Goal: Transaction & Acquisition: Obtain resource

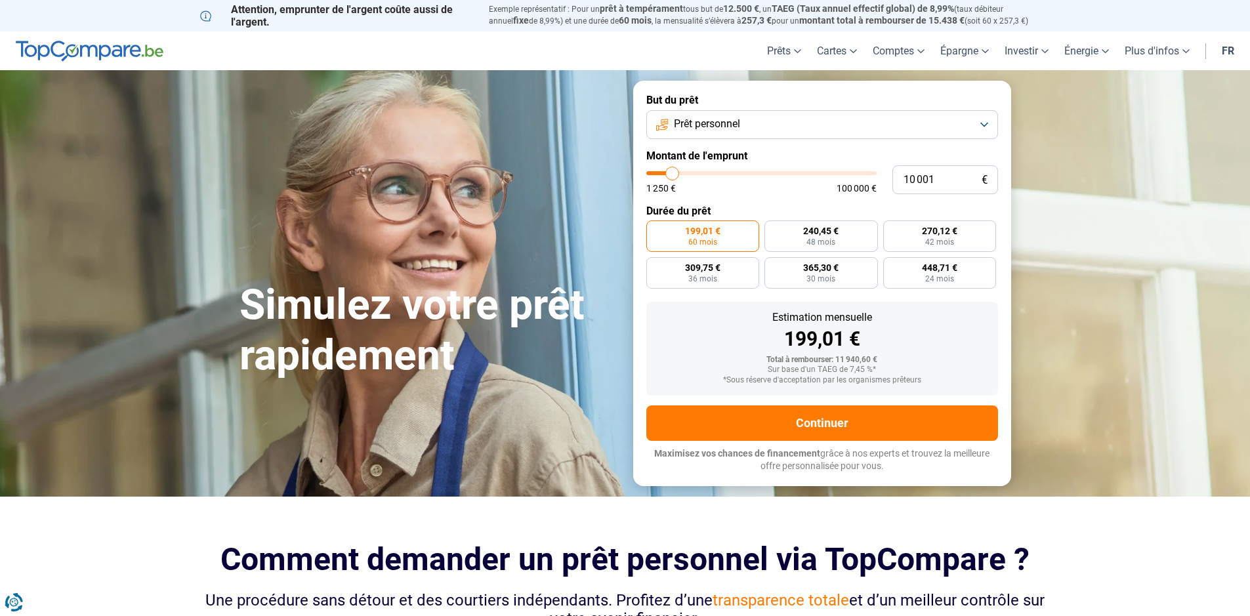
scroll to position [2, 0]
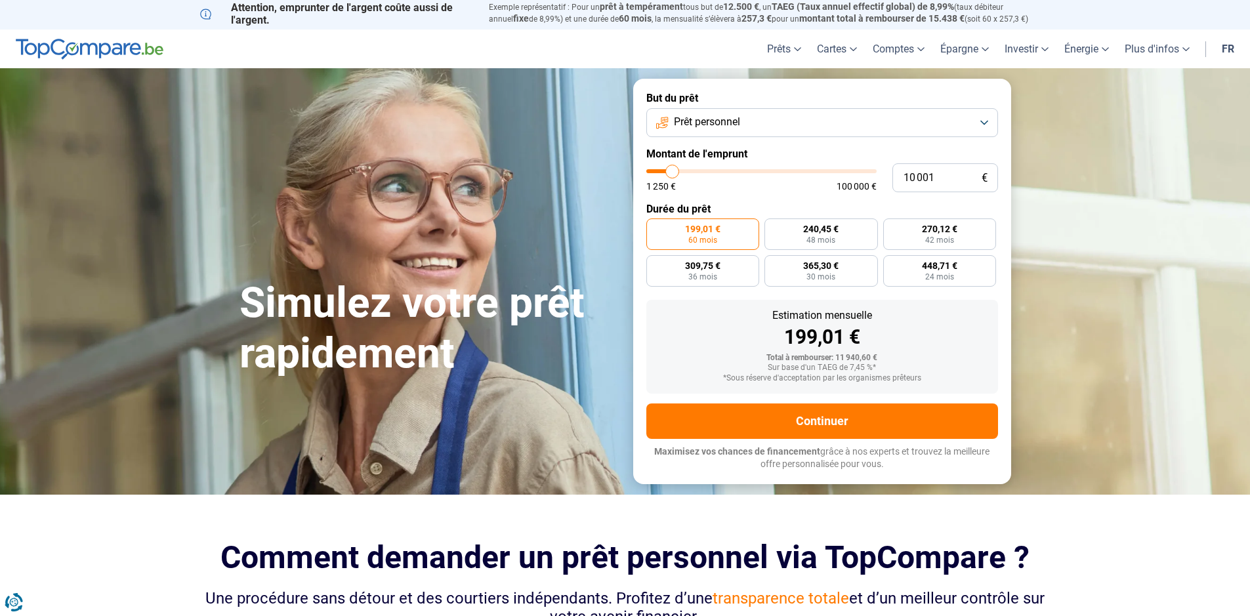
type input "28 250"
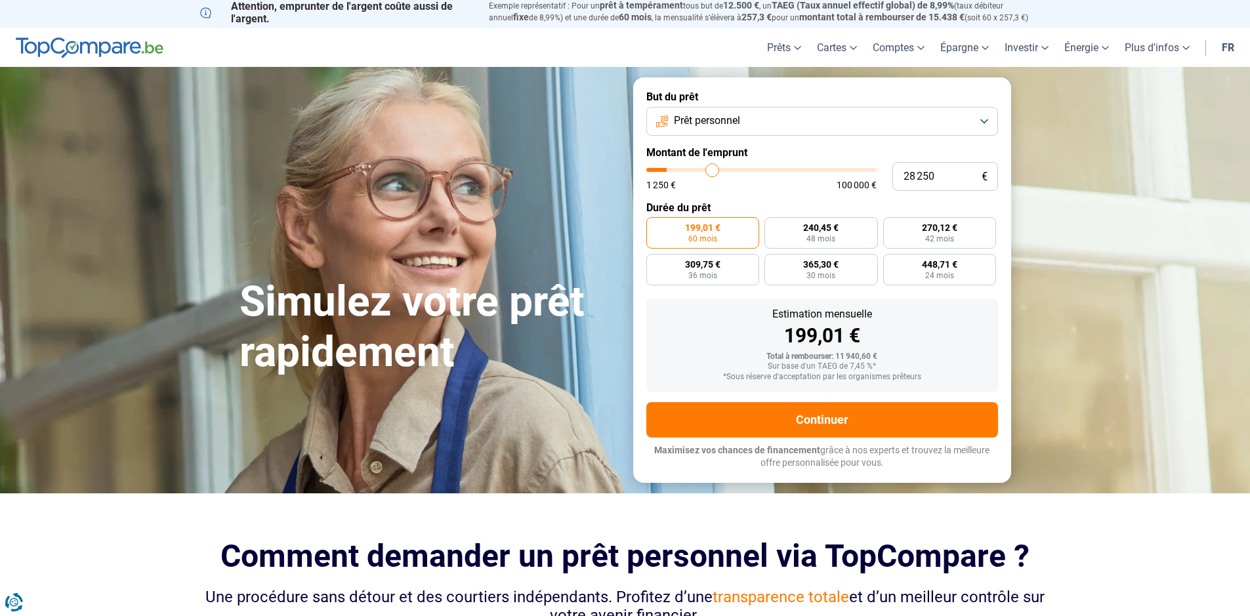
type input "28250"
click at [711, 171] on input "range" at bounding box center [761, 170] width 230 height 4
radio input "false"
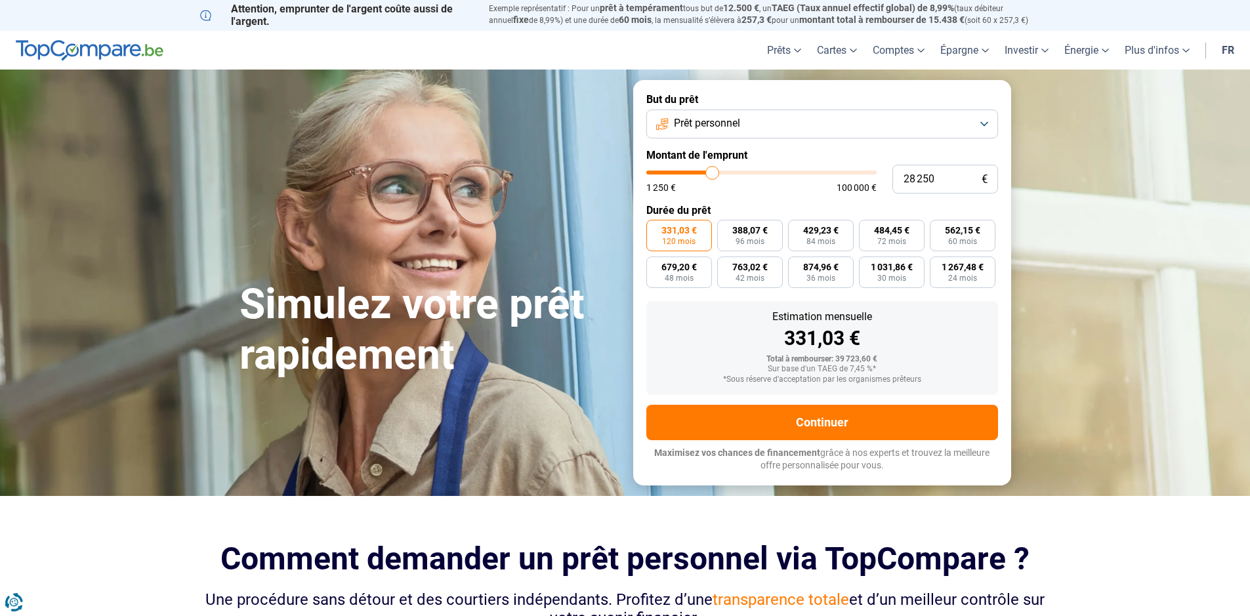
scroll to position [5, 1]
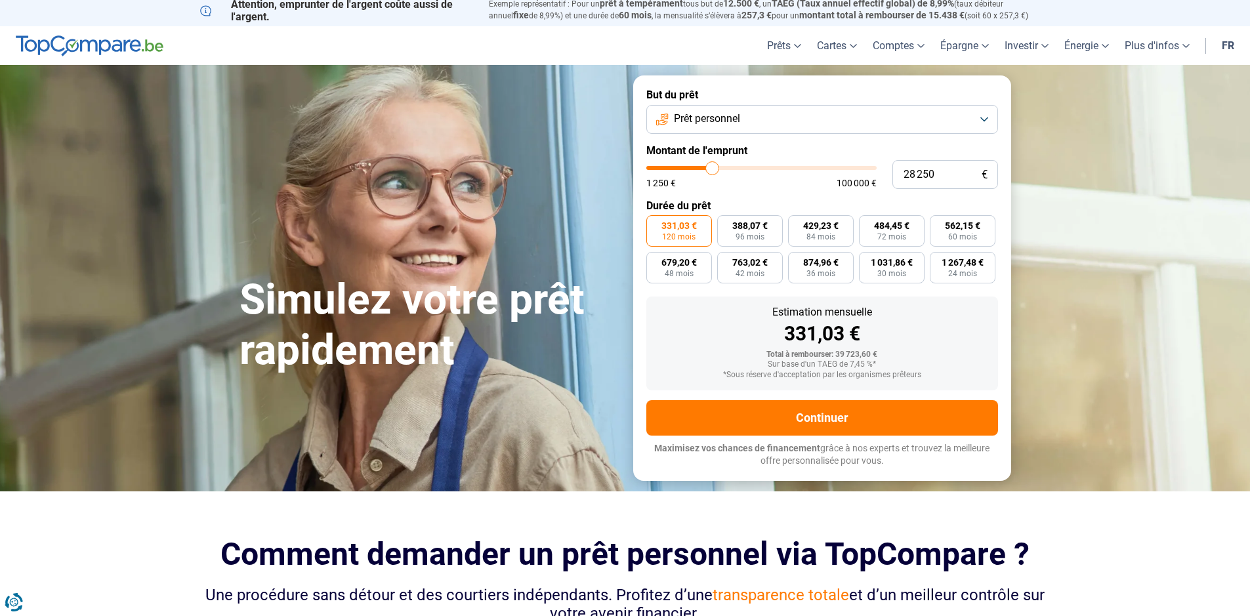
type input "28 000"
type input "28000"
type input "27 750"
type input "27750"
type input "27 500"
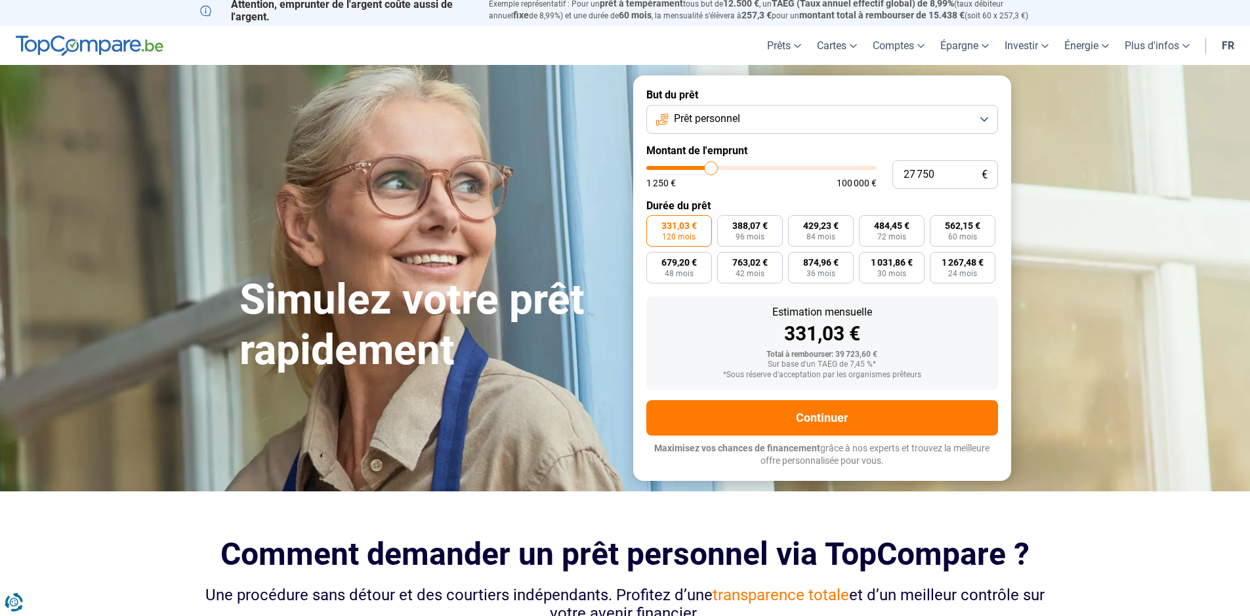
type input "27500"
type input "27 250"
type input "27250"
type input "26 750"
type input "26750"
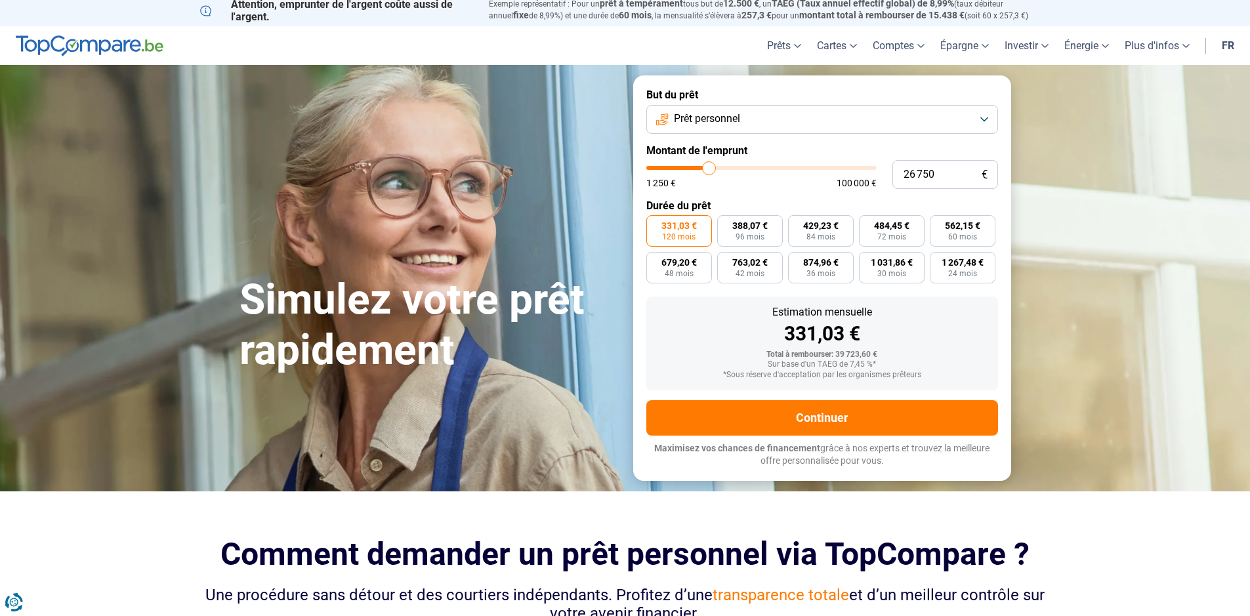
type input "26 500"
type input "26500"
type input "26 250"
type input "26250"
type input "26 000"
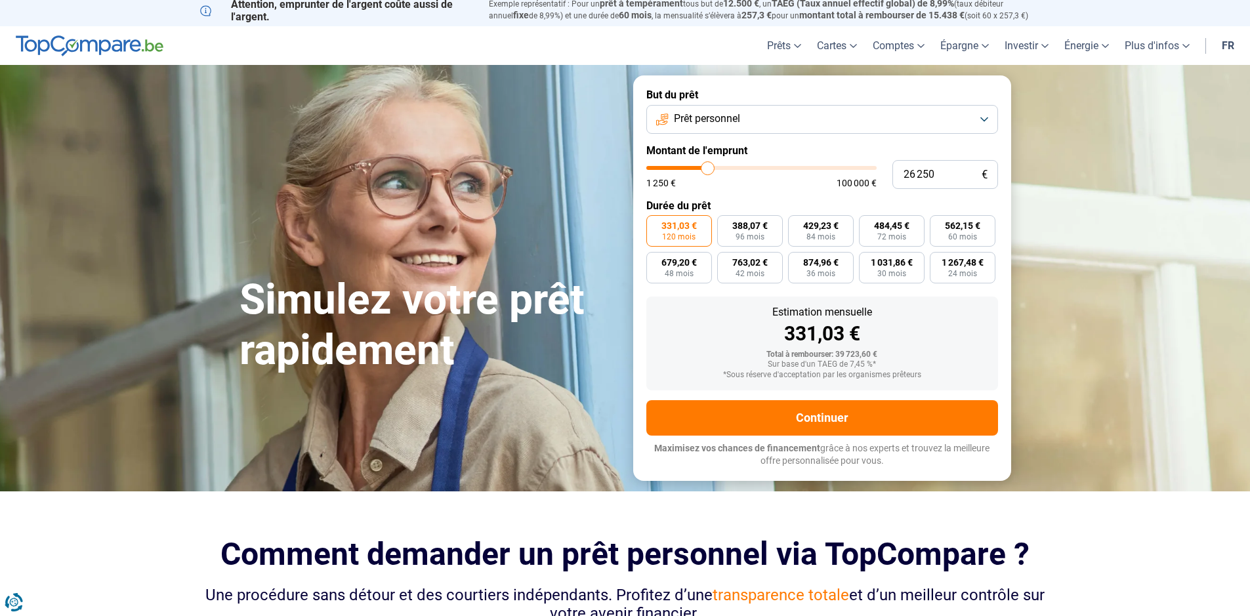
type input "26000"
type input "25 750"
type input "25750"
type input "25 250"
type input "25250"
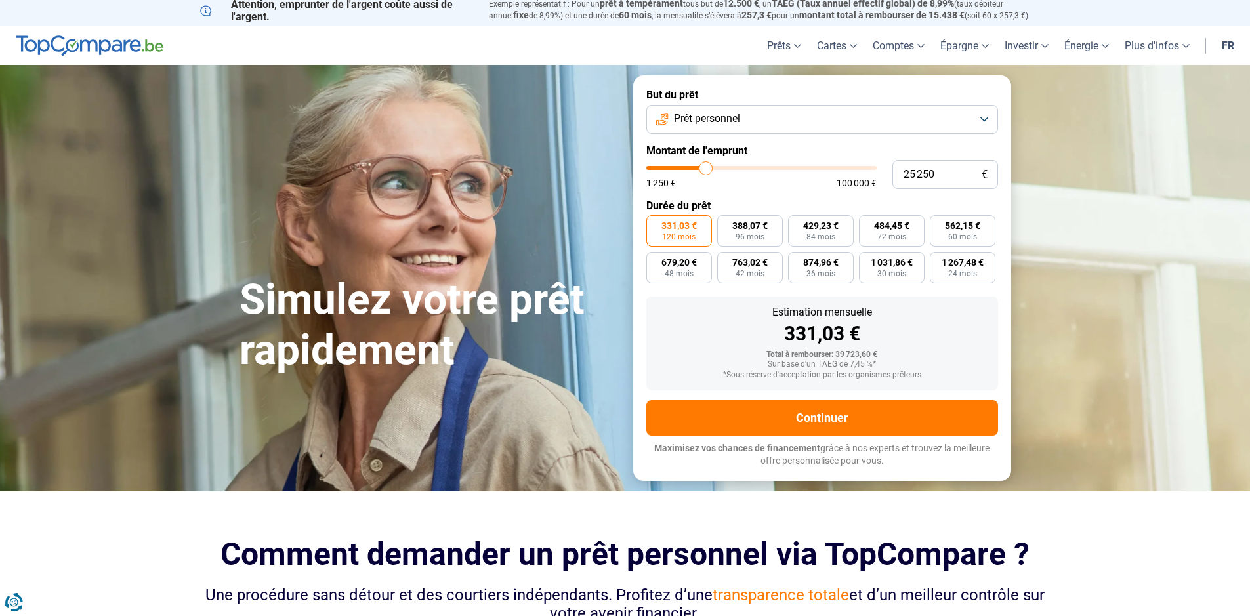
type input "24 750"
type input "24750"
type input "24 500"
type input "24500"
type input "24 250"
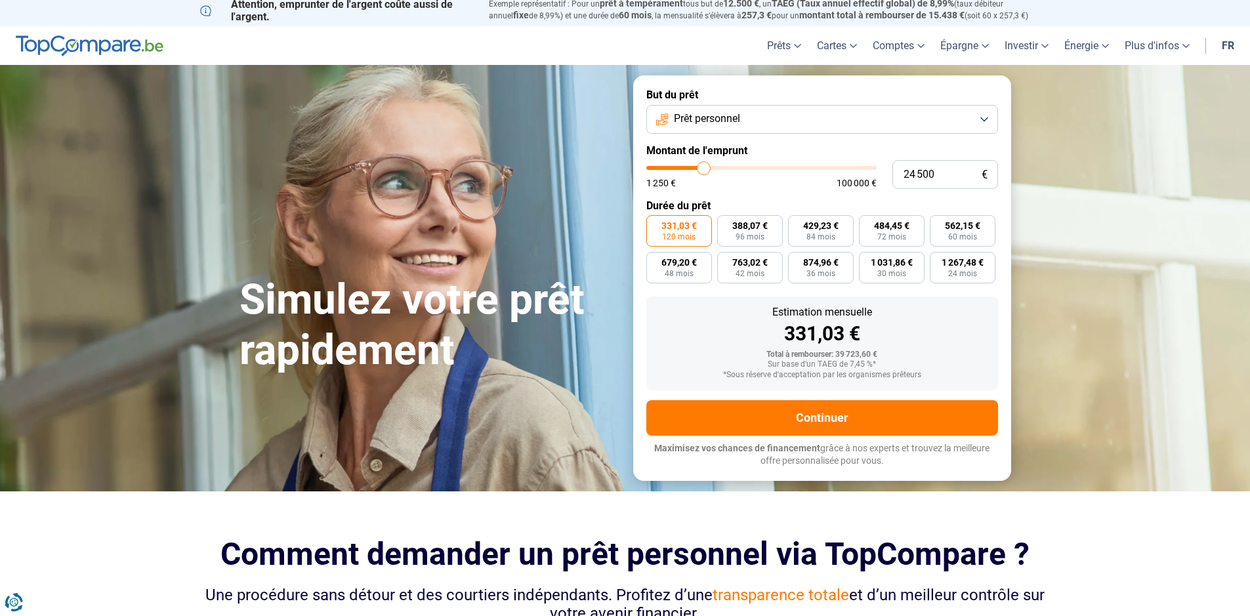
type input "24250"
type input "23 500"
type input "23500"
type input "23 250"
type input "23250"
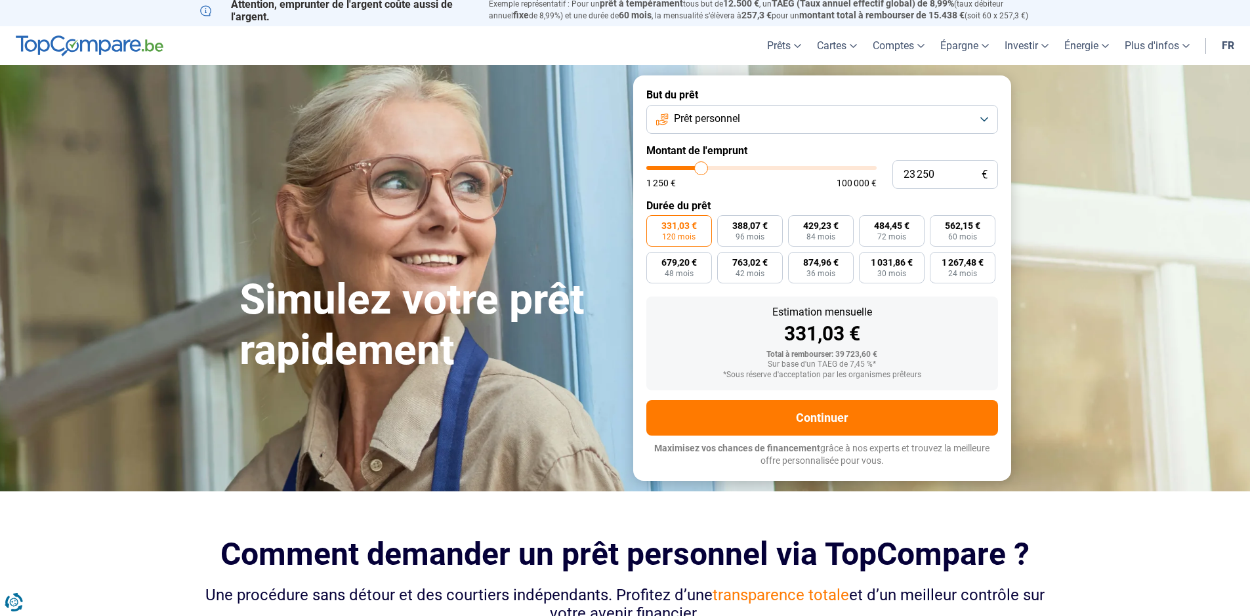
type input "23 000"
type input "23000"
type input "22 750"
type input "22750"
type input "21 750"
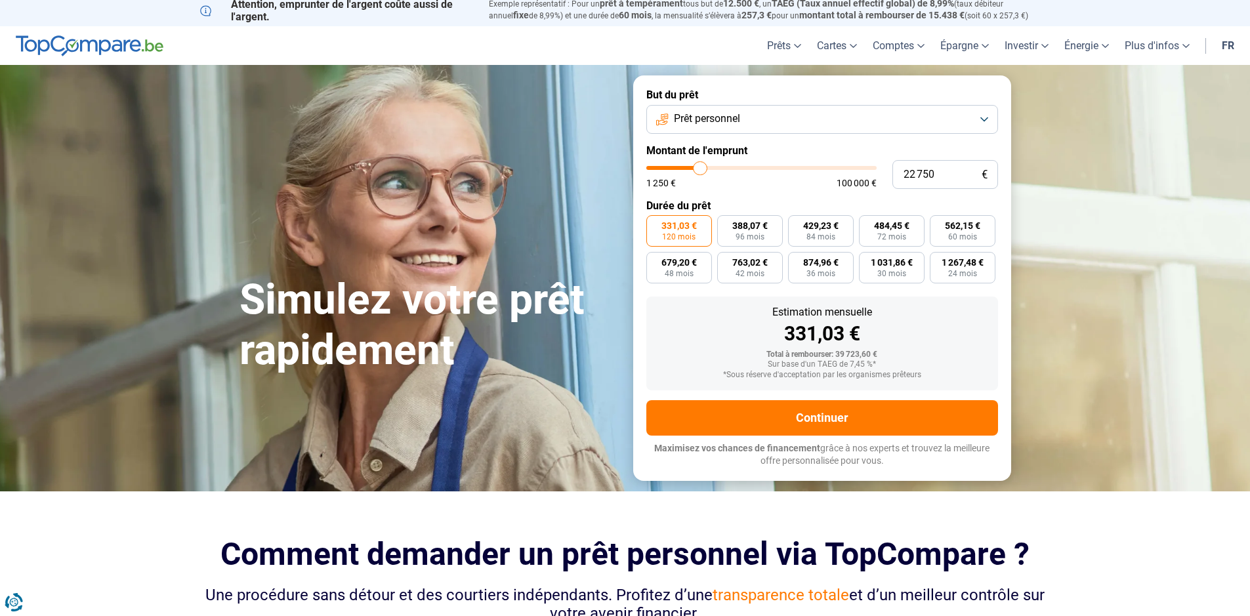
type input "21750"
type input "21 250"
type input "21250"
type input "20 250"
type input "20250"
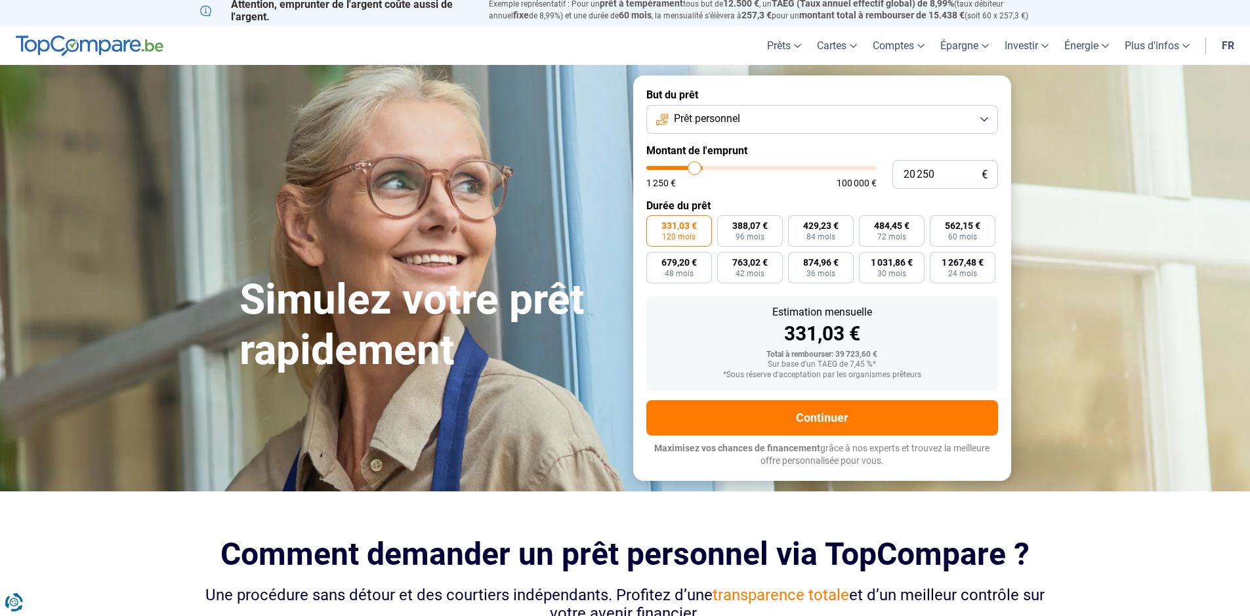
type input "19 250"
type input "19250"
type input "18 500"
type input "18500"
type input "17 750"
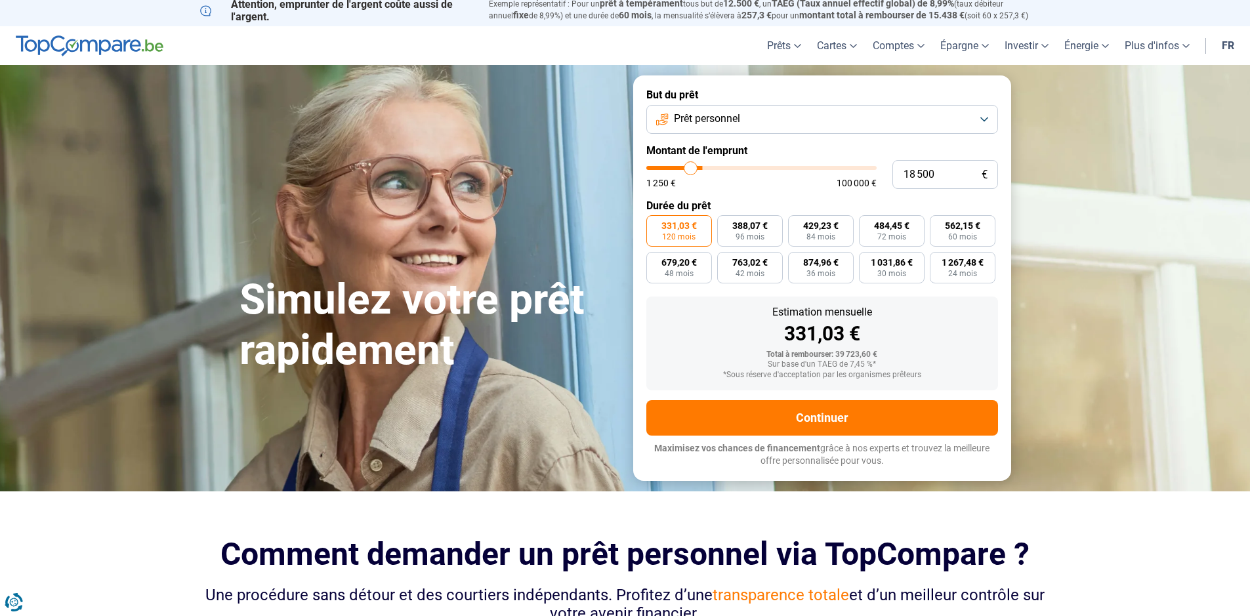
type input "17750"
type input "17 250"
type input "17250"
type input "17 000"
type input "17000"
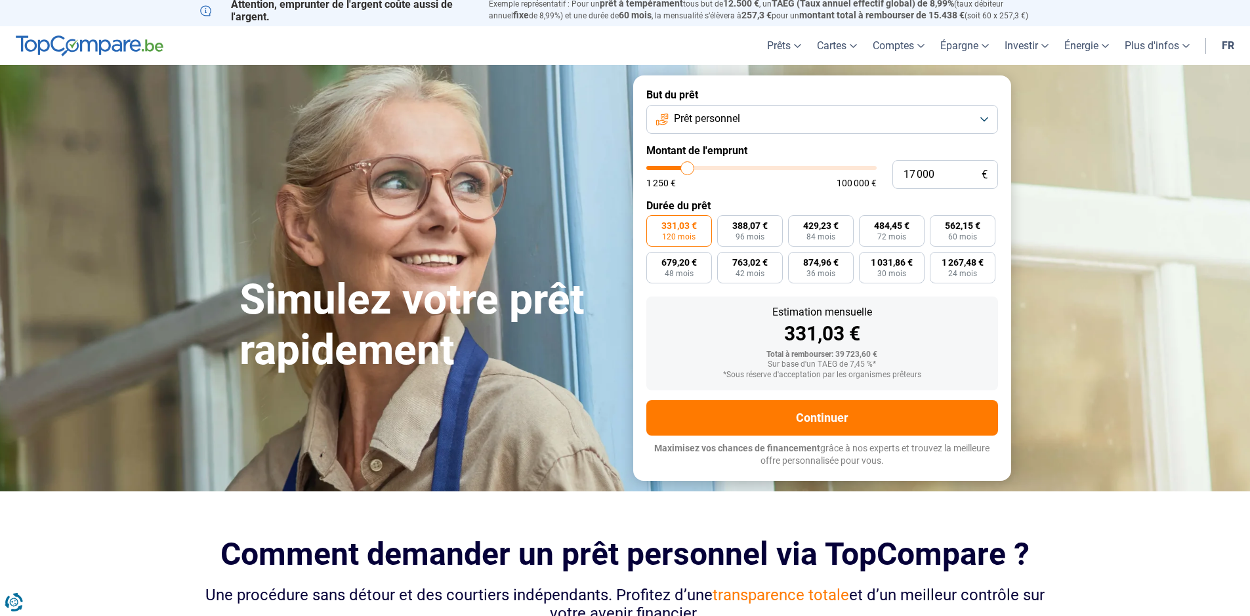
type input "16 500"
type input "16500"
type input "16 250"
type input "16250"
type input "16 000"
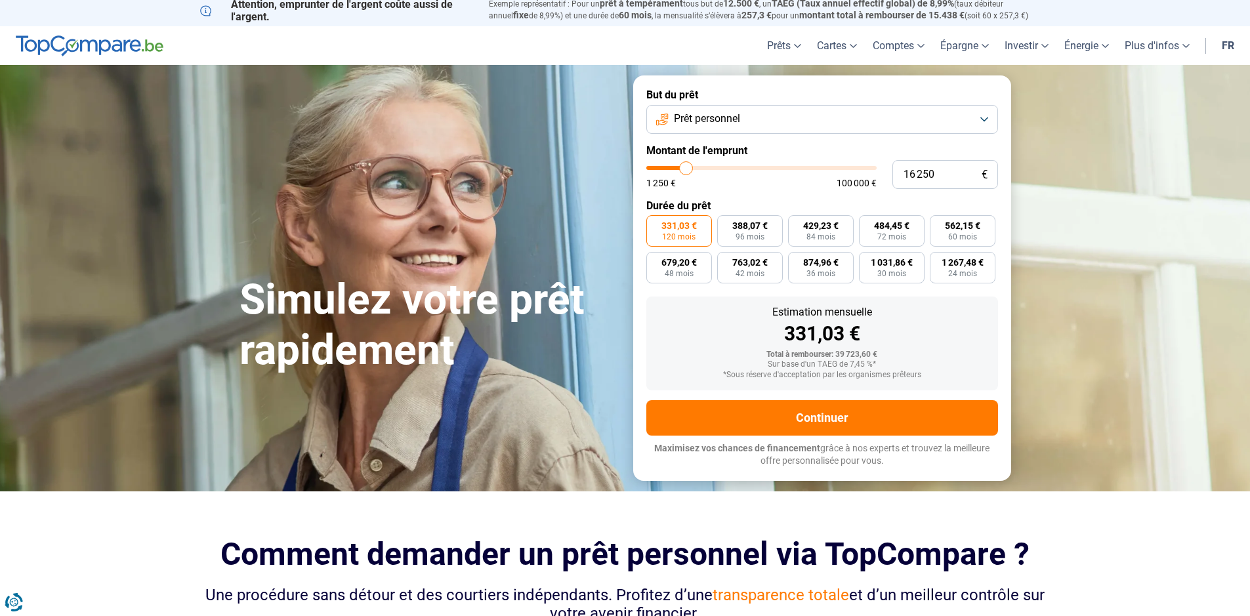
type input "16000"
type input "15 500"
type input "15500"
type input "15 000"
type input "15000"
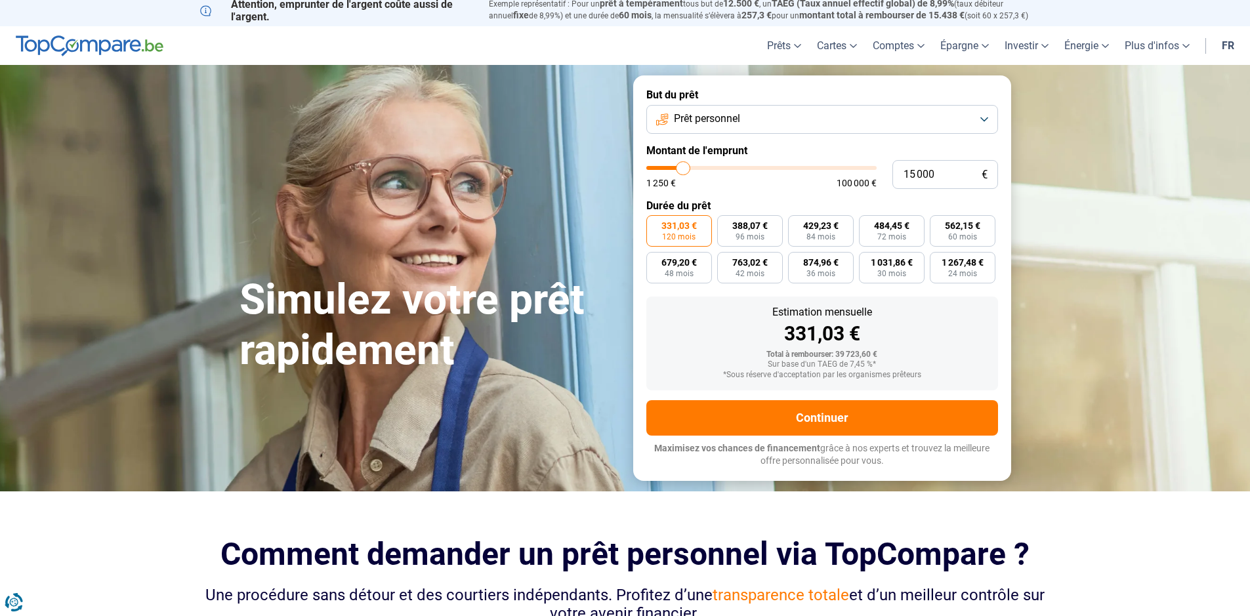
type input "14 750"
type input "14750"
type input "14 500"
type input "14500"
type input "14 250"
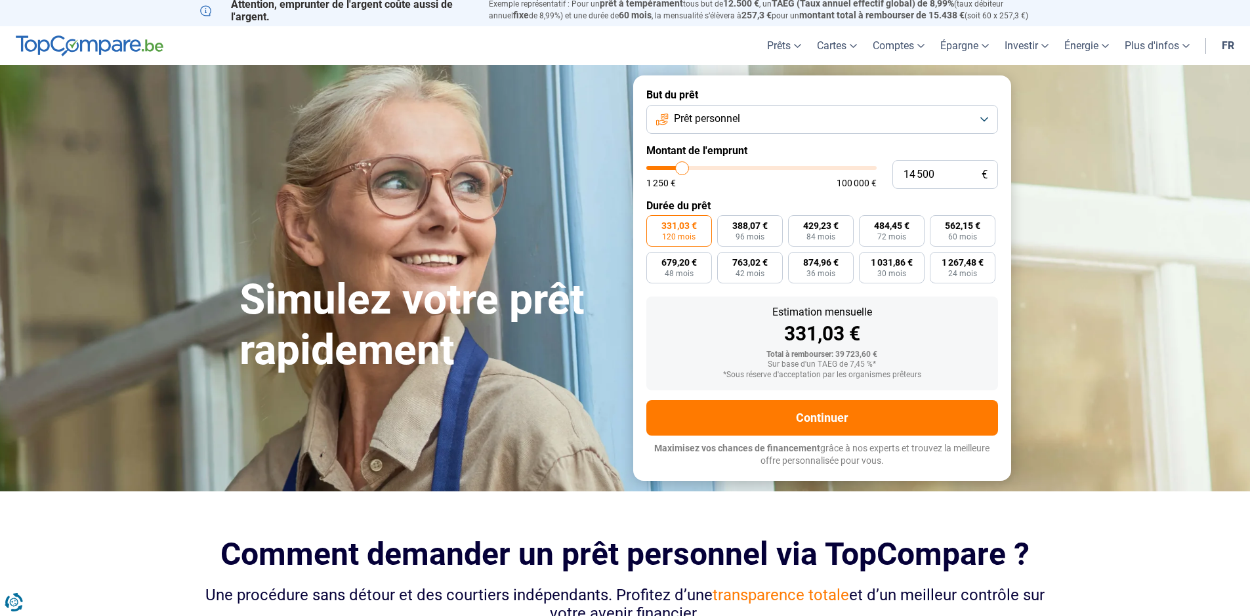
type input "14250"
type input "14 000"
type input "14000"
type input "13 500"
type input "13500"
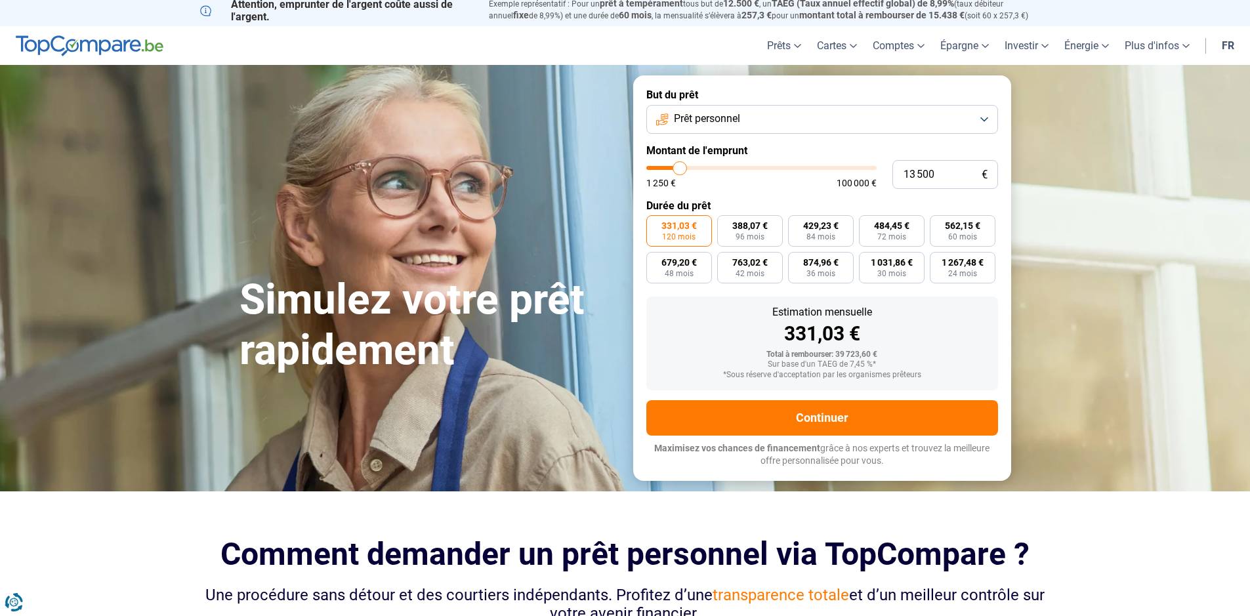
type input "13 250"
type input "13250"
type input "13 000"
type input "13000"
type input "12 750"
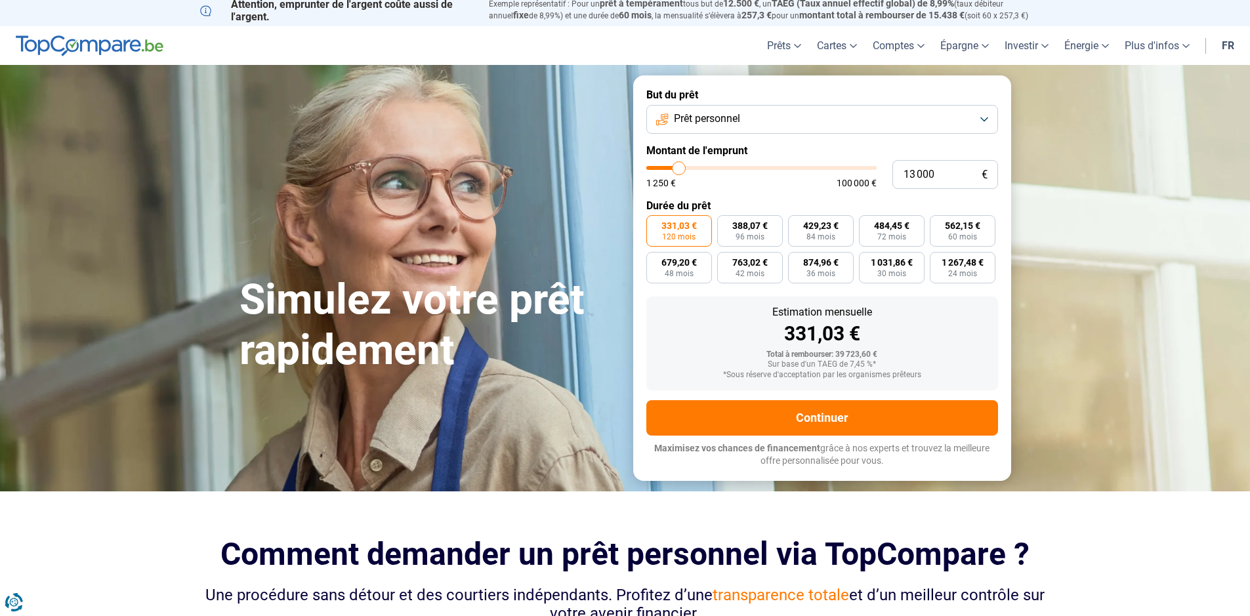
type input "12750"
type input "12 500"
type input "12500"
type input "12 000"
type input "12000"
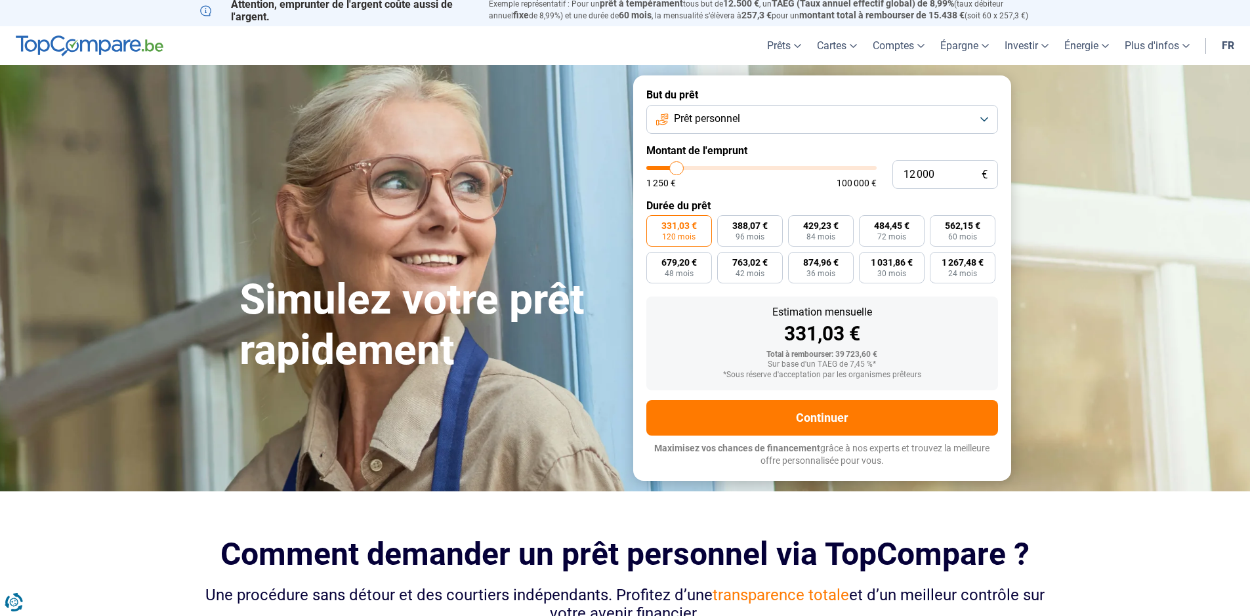
type input "11 750"
type input "11750"
type input "11 500"
type input "11500"
type input "11 250"
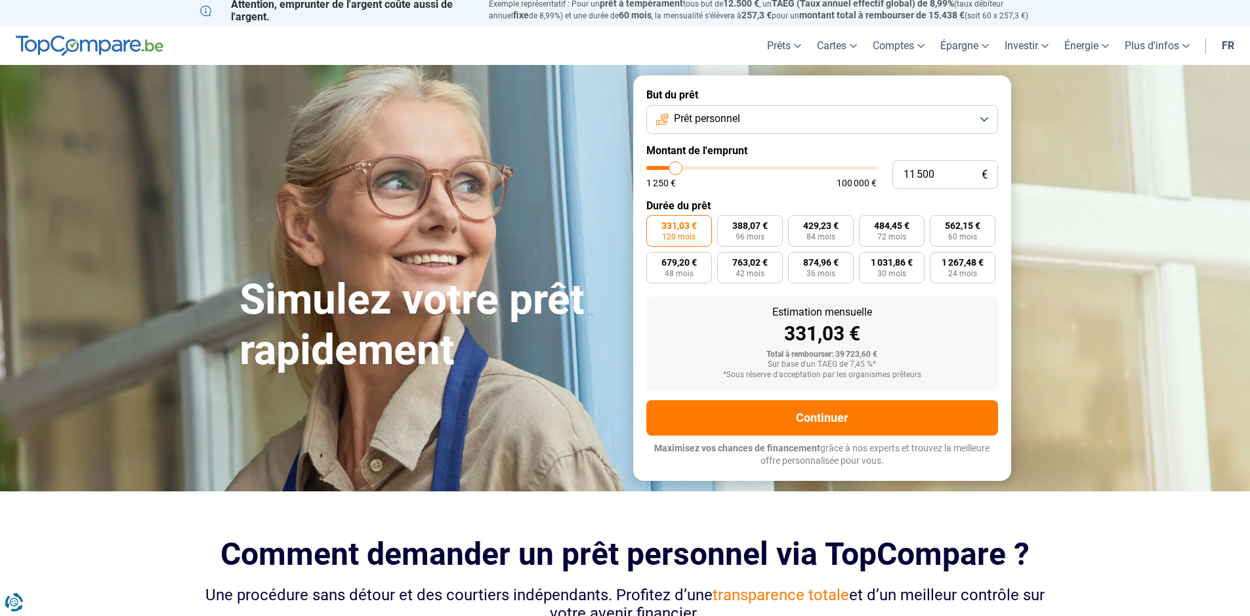
type input "11250"
type input "11 000"
type input "11000"
type input "10 500"
type input "10500"
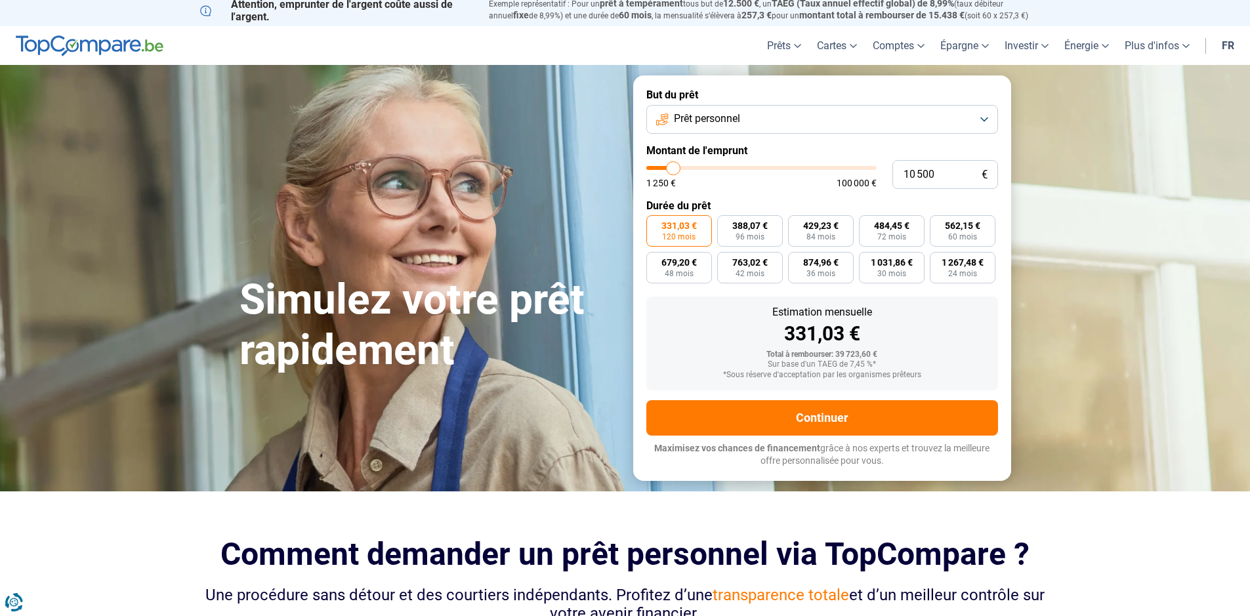
type input "10 250"
type input "10250"
type input "10 000"
type input "10000"
type input "9 750"
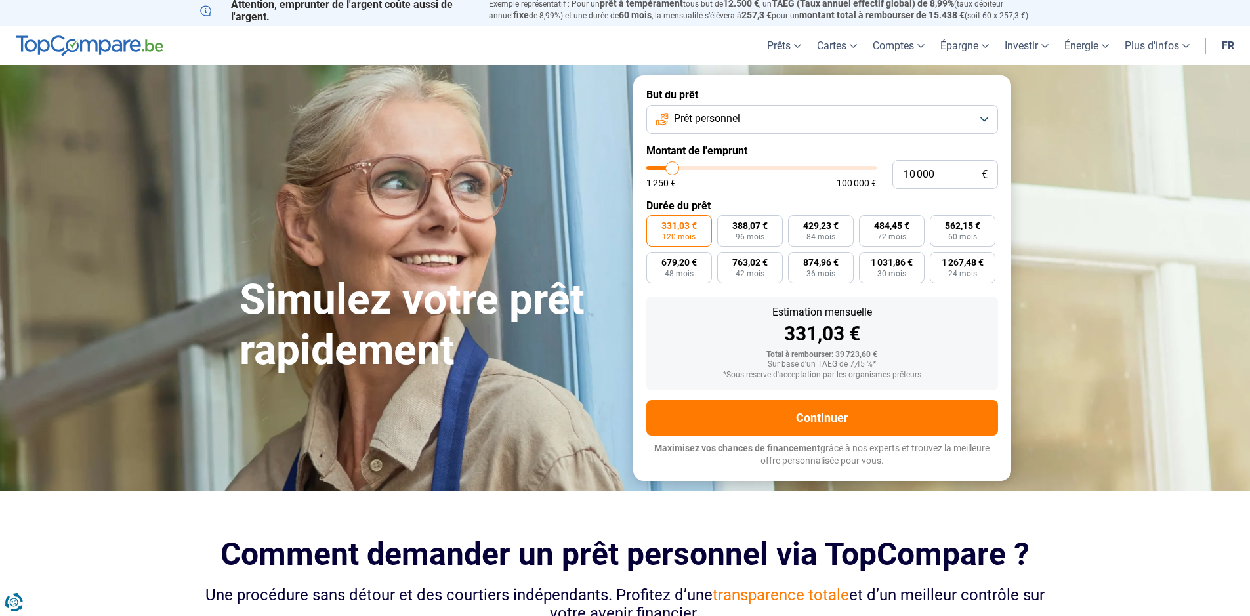
type input "9750"
type input "9 500"
type input "9500"
type input "9 000"
type input "9000"
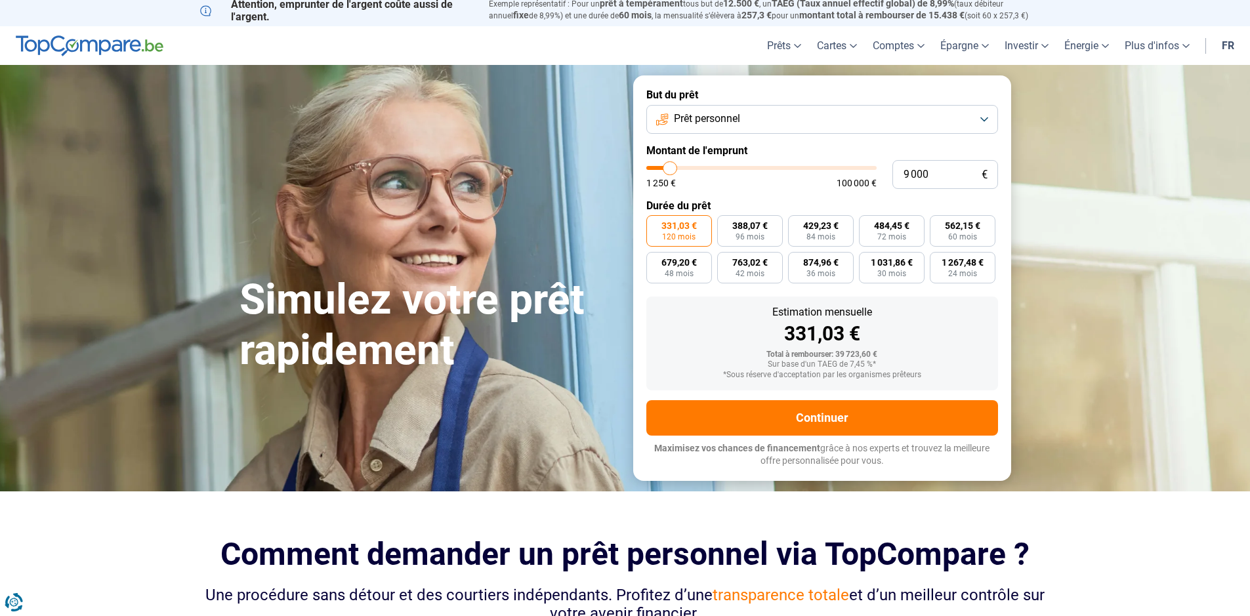
type input "8 750"
type input "8750"
type input "8 500"
type input "8500"
type input "8 250"
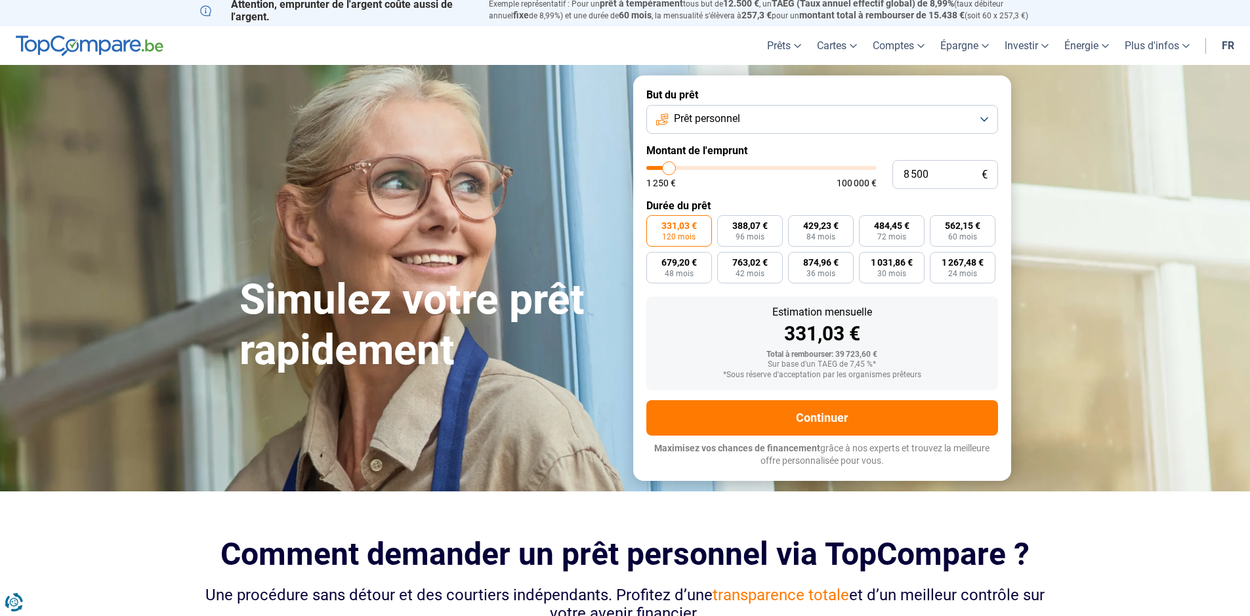
type input "8250"
type input "8 000"
type input "8000"
type input "7 500"
type input "7500"
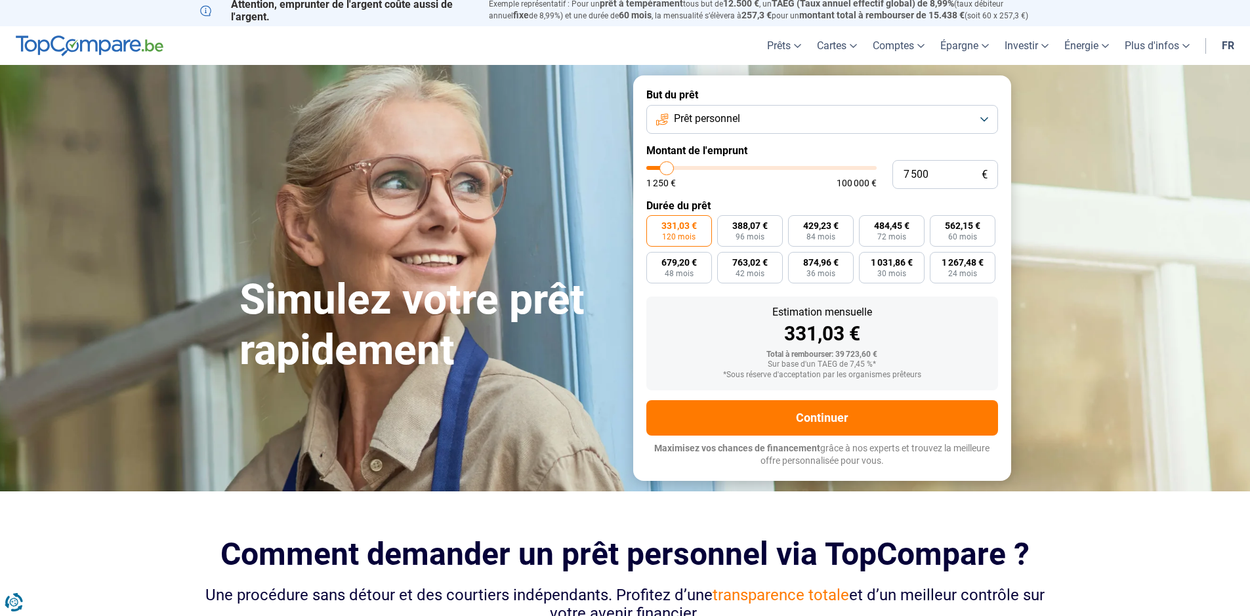
type input "7 250"
type input "7250"
type input "6 750"
type input "6750"
type input "6 500"
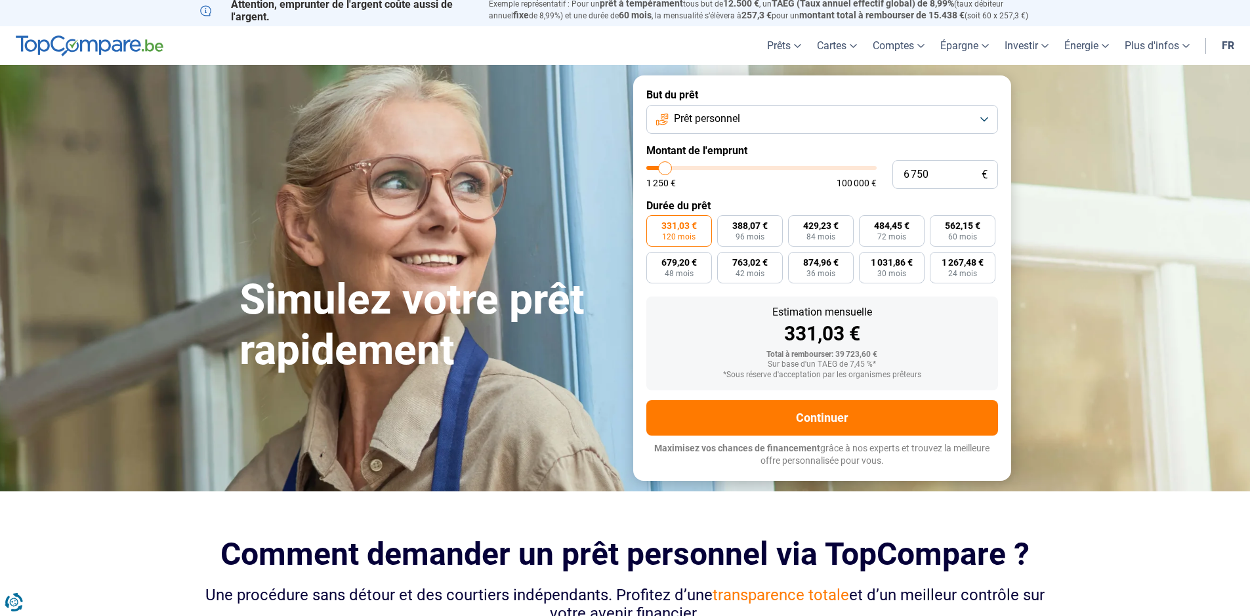
type input "6500"
type input "6 000"
type input "6000"
type input "5 500"
type input "5500"
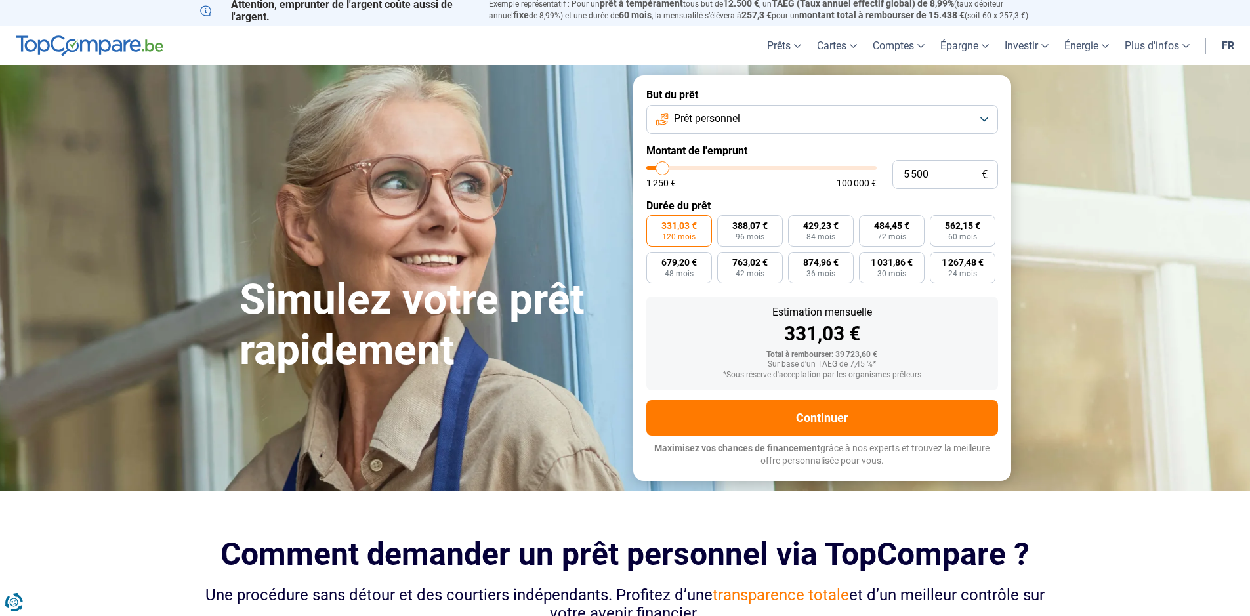
type input "5 250"
type input "5250"
type input "5 000"
type input "5000"
type input "4 500"
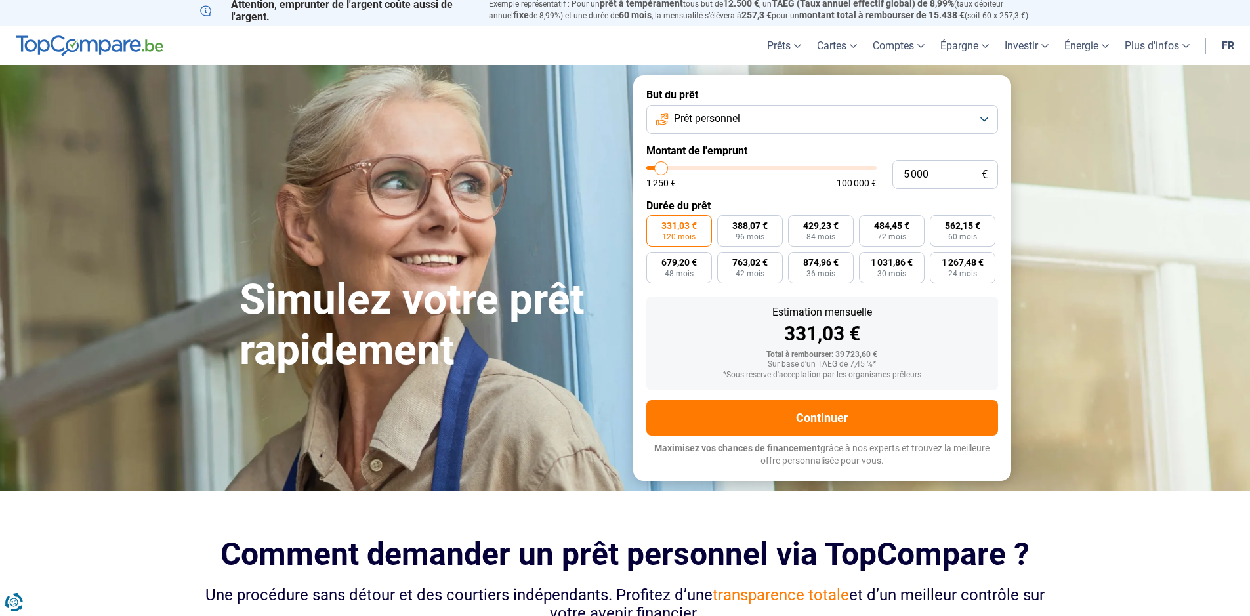
type input "4500"
type input "4 250"
type input "4250"
type input "4 000"
type input "4000"
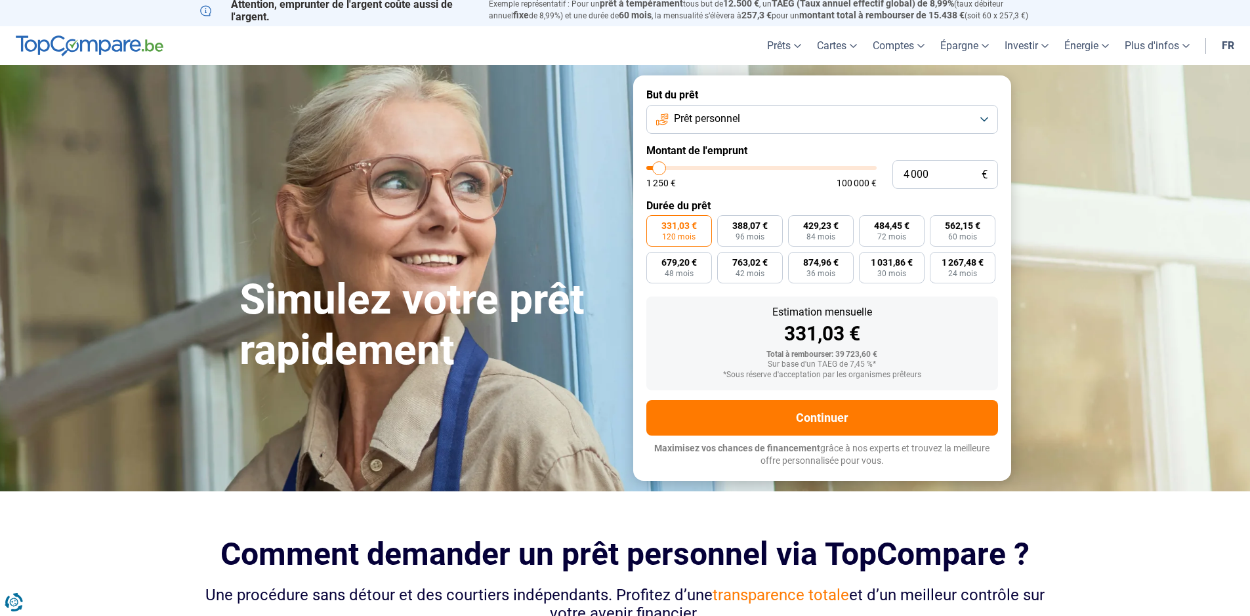
type input "3 750"
type input "3750"
type input "3 500"
type input "3500"
type input "3 000"
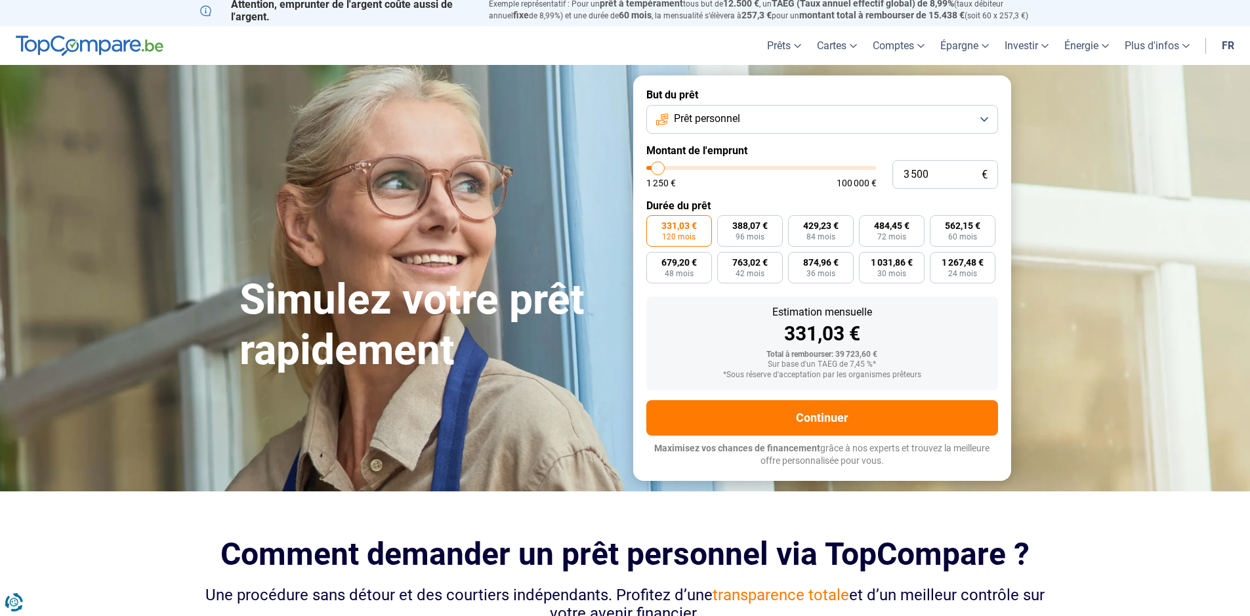
type input "3000"
type input "2 750"
type input "2750"
type input "2 500"
type input "2500"
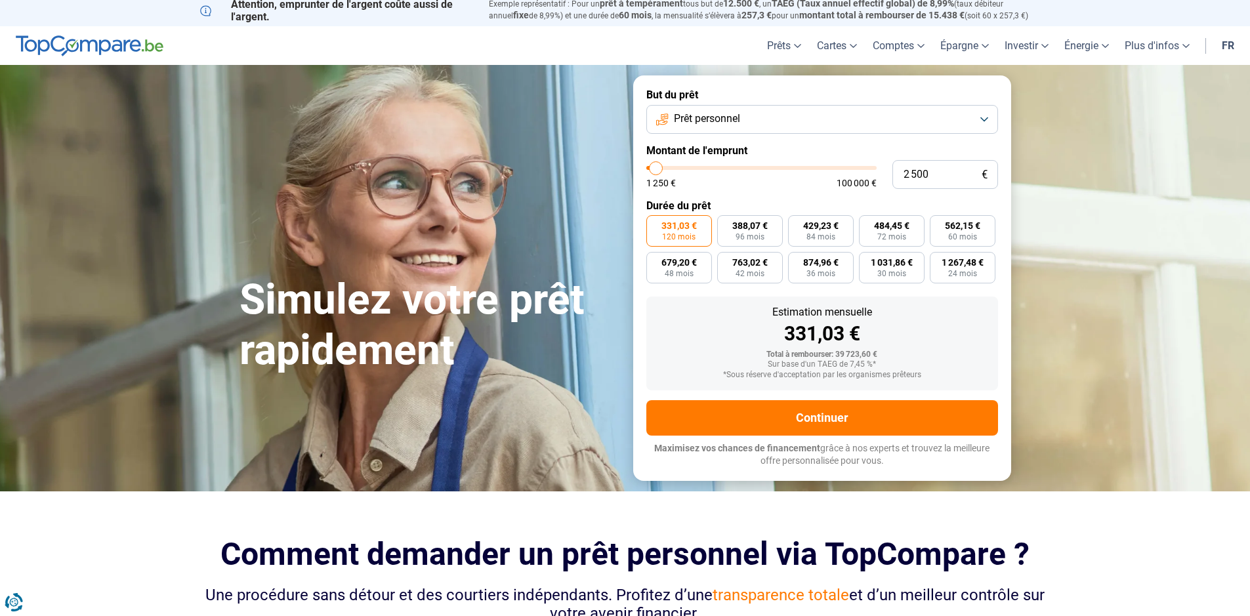
type input "2 250"
type input "2250"
type input "2 000"
type input "2000"
type input "1 500"
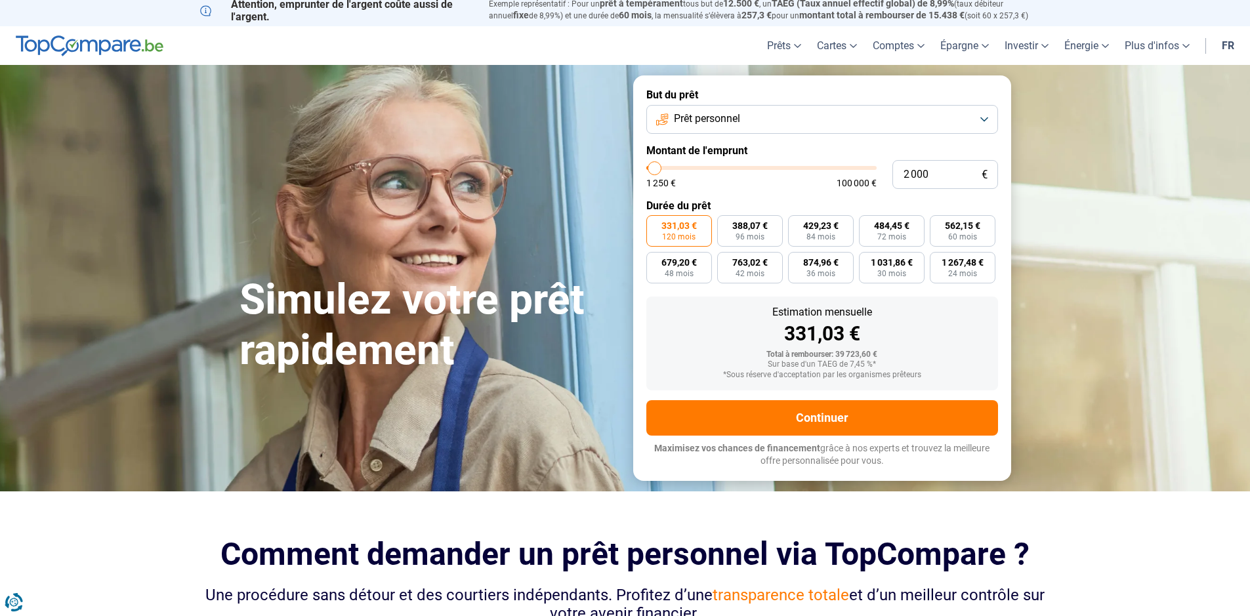
type input "1500"
type input "1 250"
type input "1250"
type input "1 500"
type input "1500"
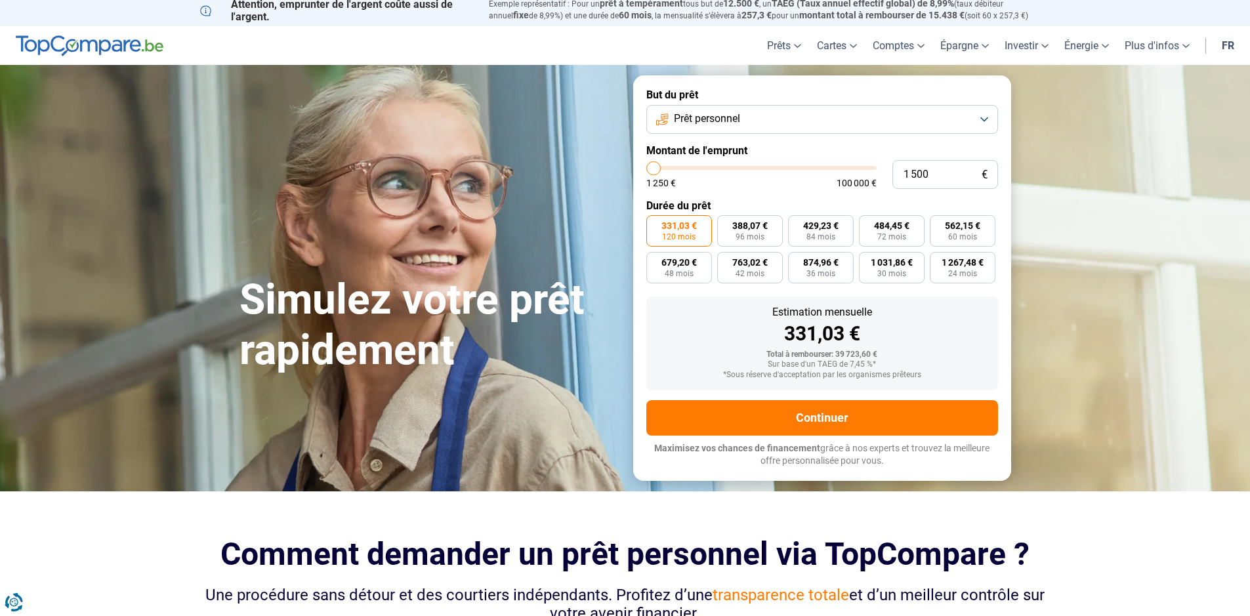
type input "2 000"
type input "2000"
type input "2 500"
type input "2500"
type input "2 750"
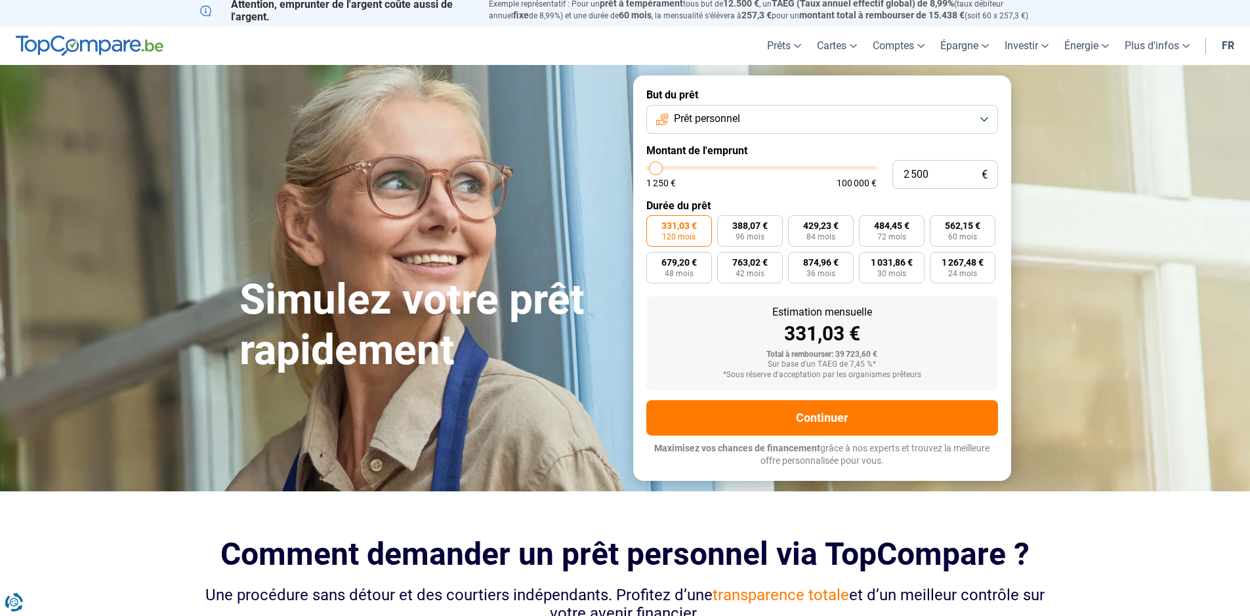
type input "2750"
type input "3 000"
type input "3000"
type input "3 500"
type input "3500"
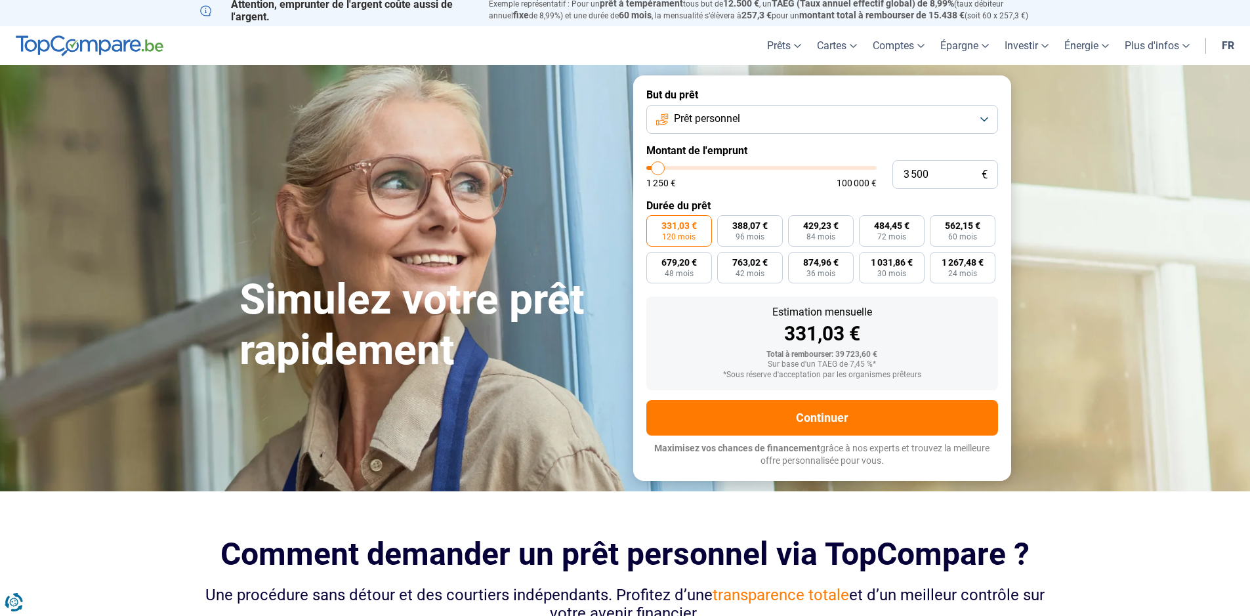
type input "3 000"
type input "3000"
type input "2 750"
type input "2750"
type input "2 500"
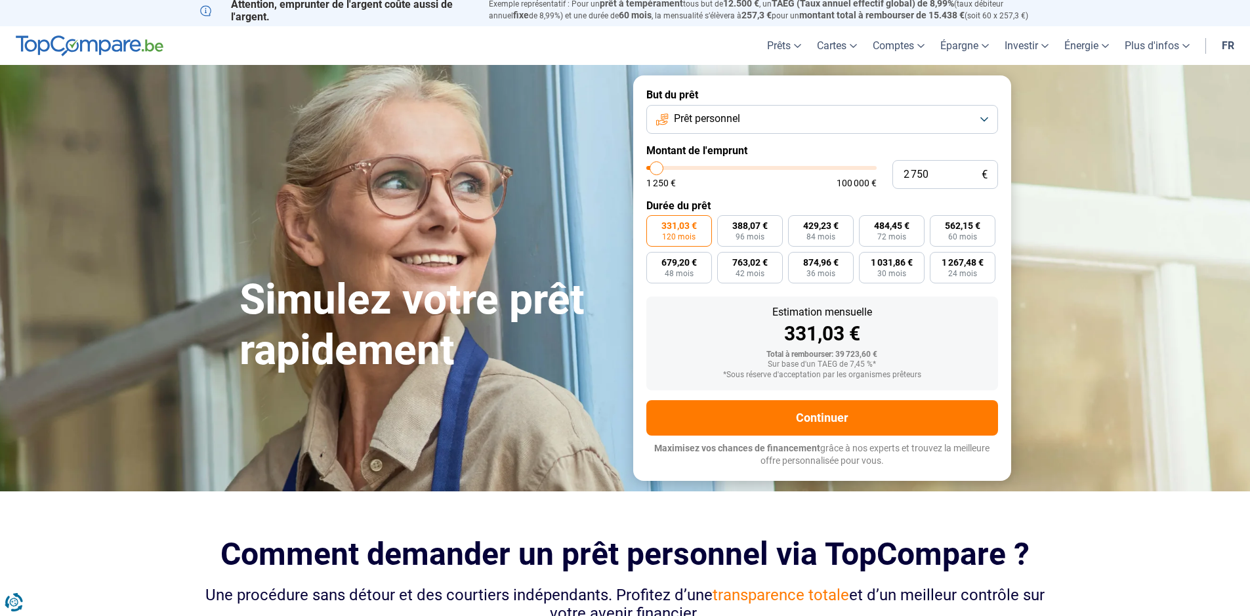
type input "2500"
type input "2 250"
type input "2250"
type input "2 000"
type input "2000"
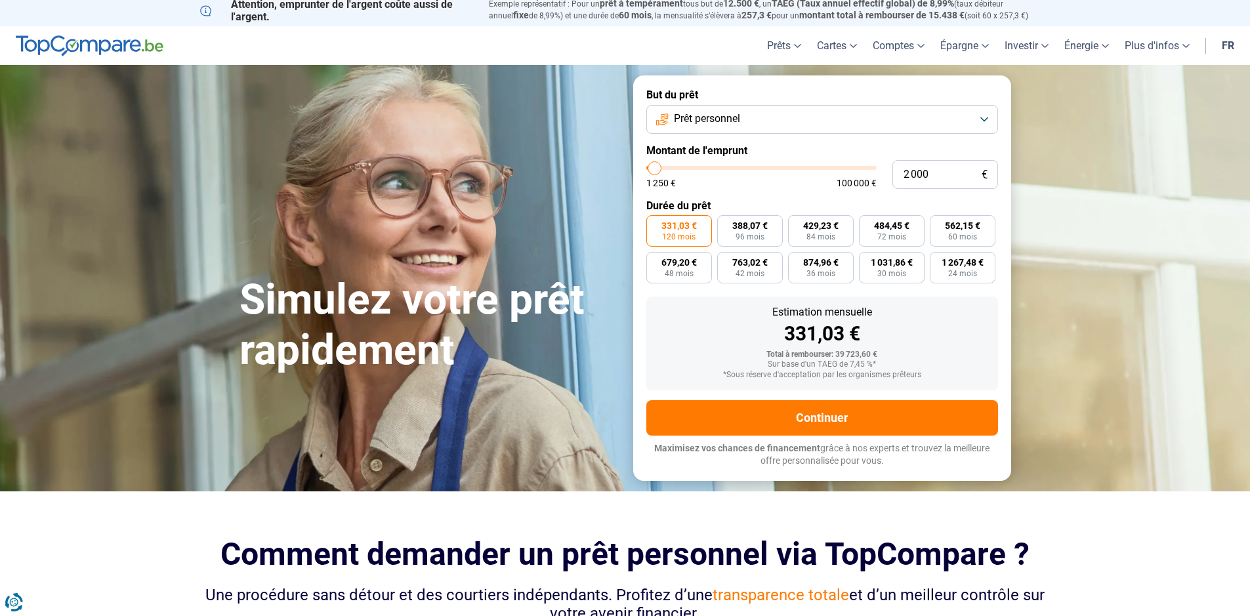
type input "1 500"
type input "1500"
type input "2 000"
type input "2000"
type input "2 250"
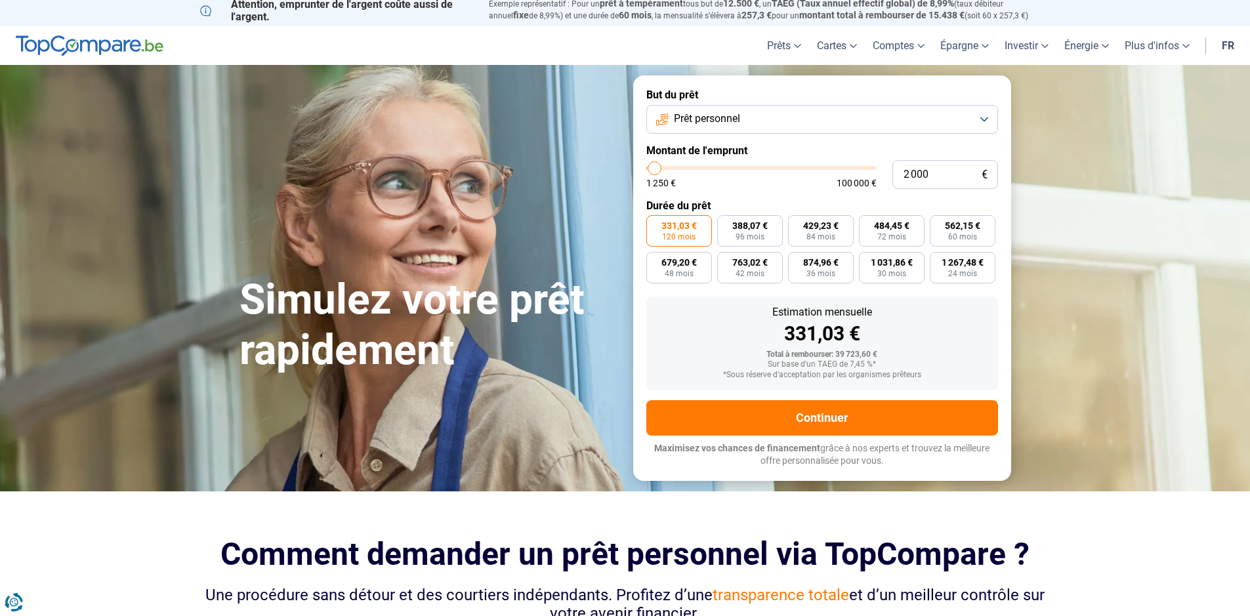
type input "2250"
type input "2 500"
type input "2500"
type input "2 750"
type input "2750"
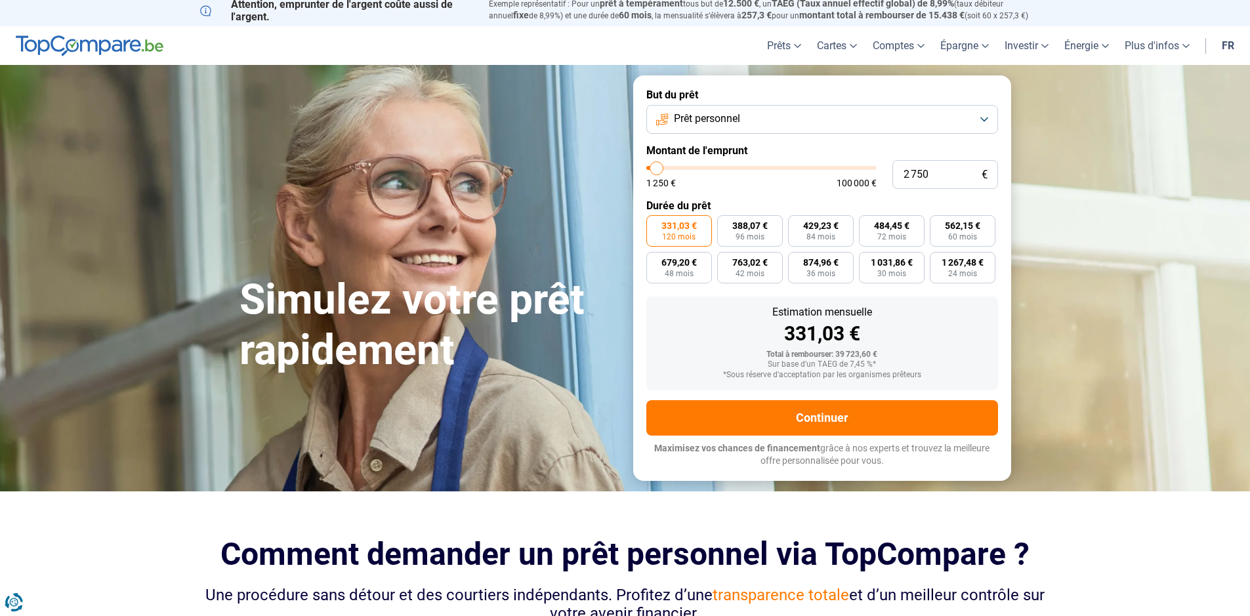
type input "3 000"
type input "3000"
type input "2 750"
type input "2750"
type input "2 500"
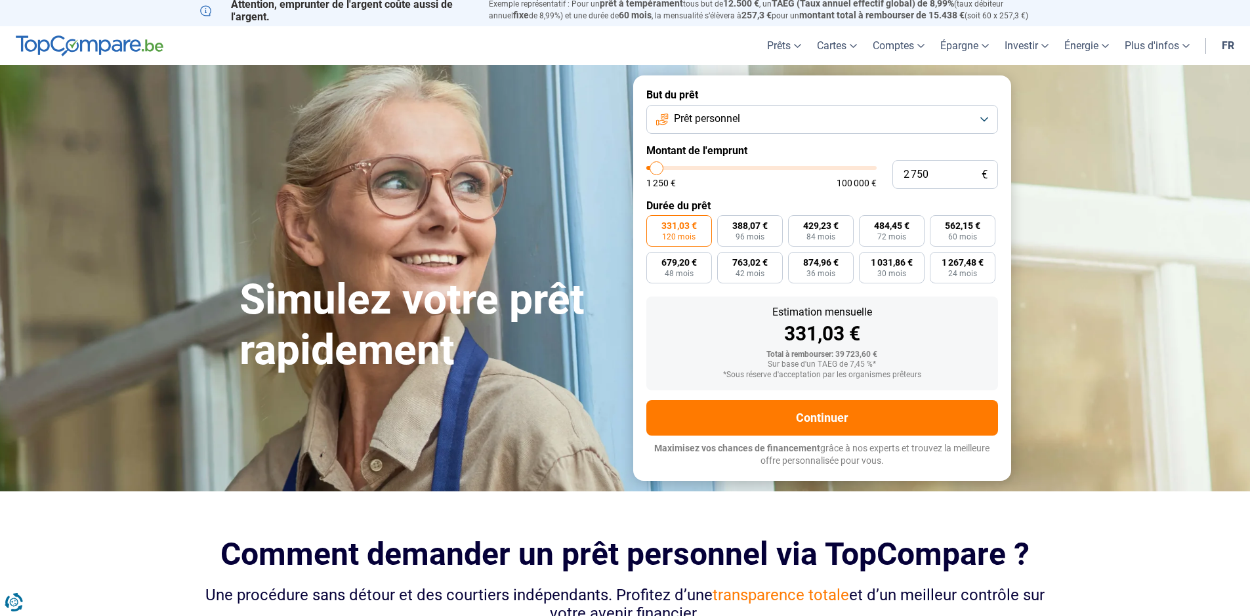
type input "2500"
type input "2 750"
type input "2750"
type input "3 000"
drag, startPoint x: 711, startPoint y: 171, endPoint x: 657, endPoint y: 167, distance: 54.6
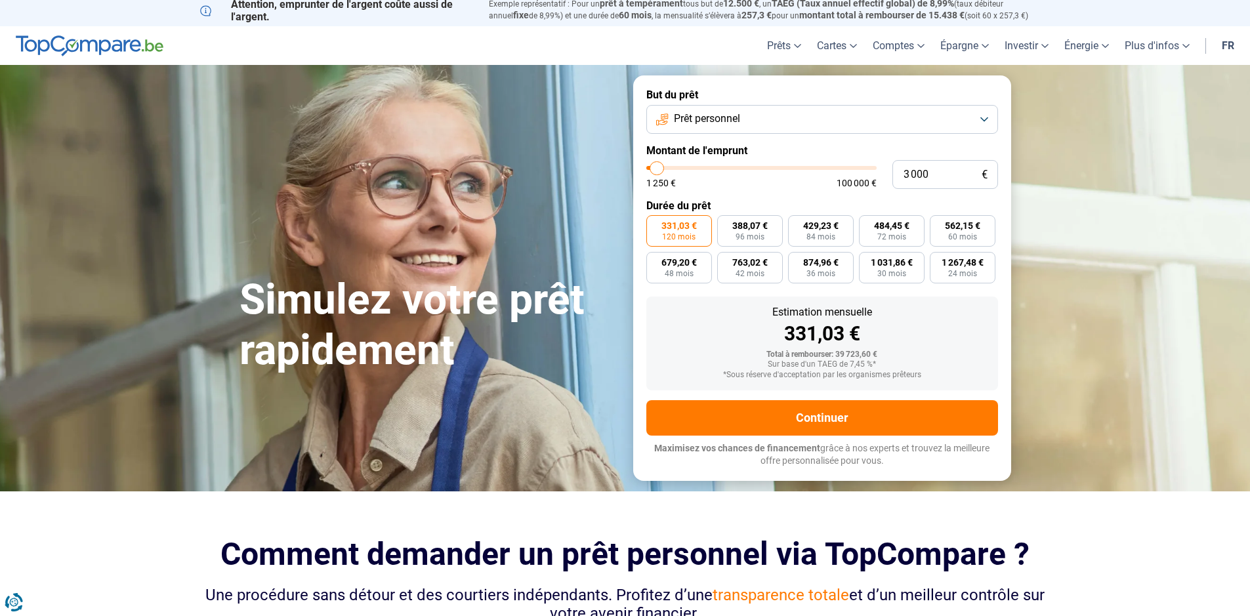
type input "3000"
click at [657, 167] on input "range" at bounding box center [761, 168] width 230 height 4
radio input "true"
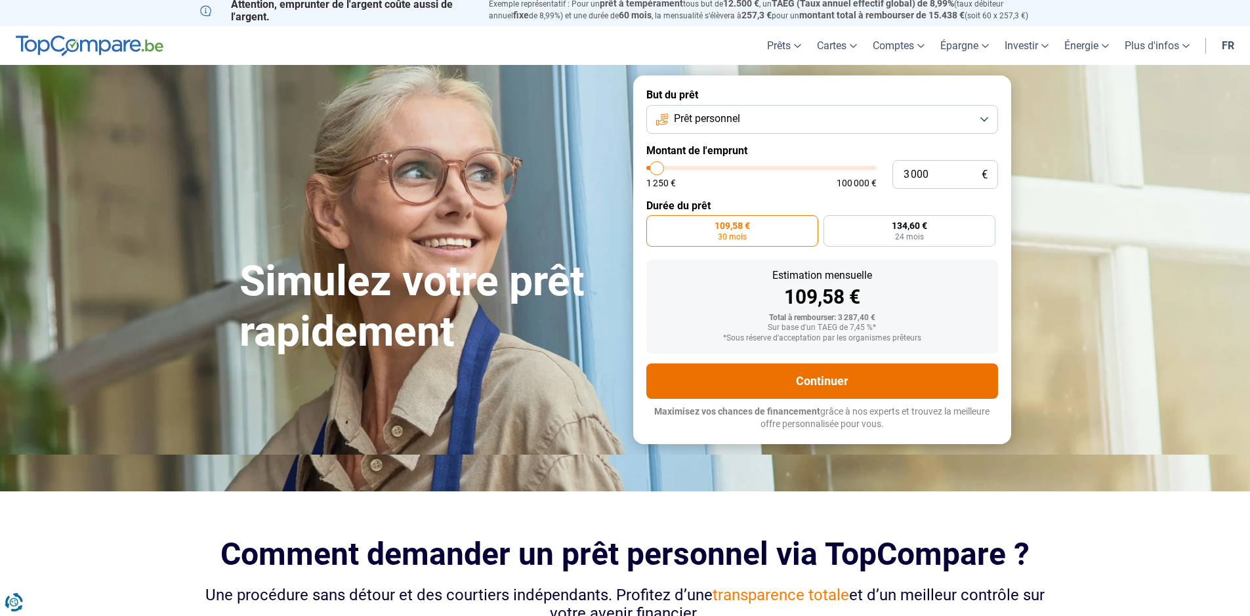
scroll to position [0, 0]
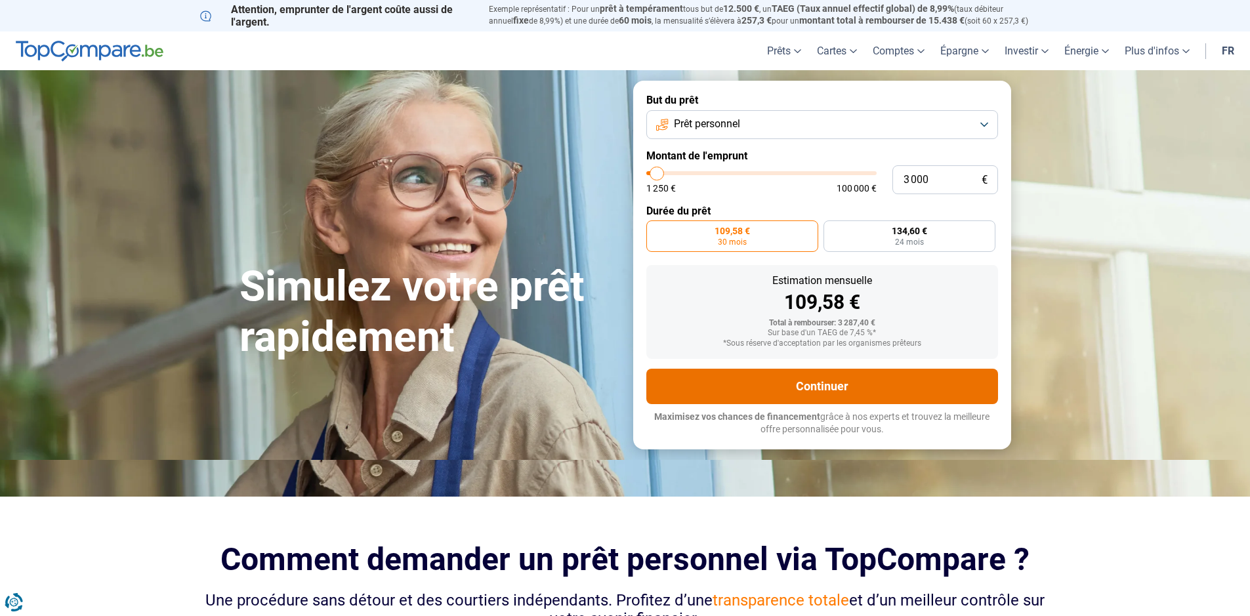
click at [837, 386] on button "Continuer" at bounding box center [822, 386] width 352 height 35
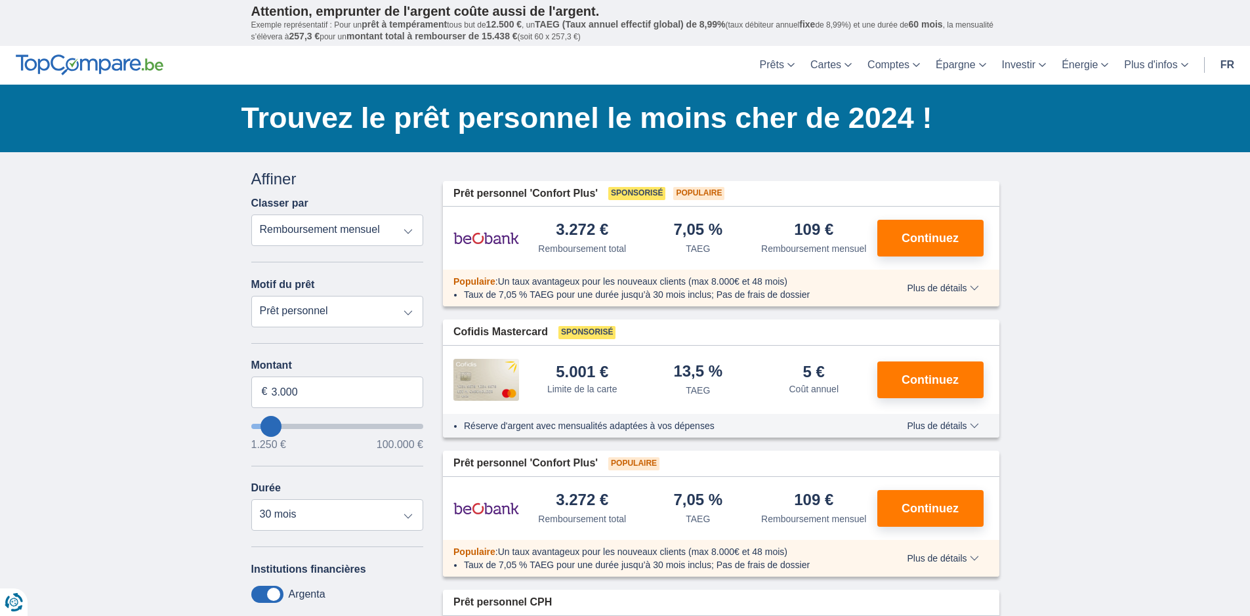
click at [951, 293] on span "Plus de détails" at bounding box center [943, 287] width 72 height 9
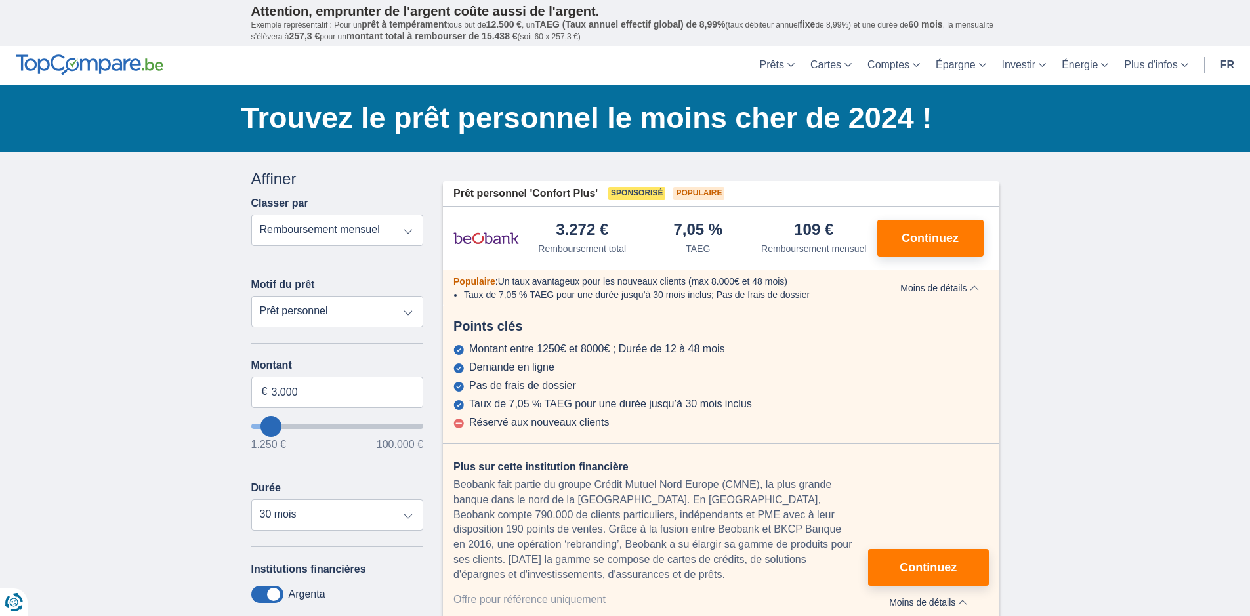
select select "education"
type input "7.500"
type input "7250"
select select "42"
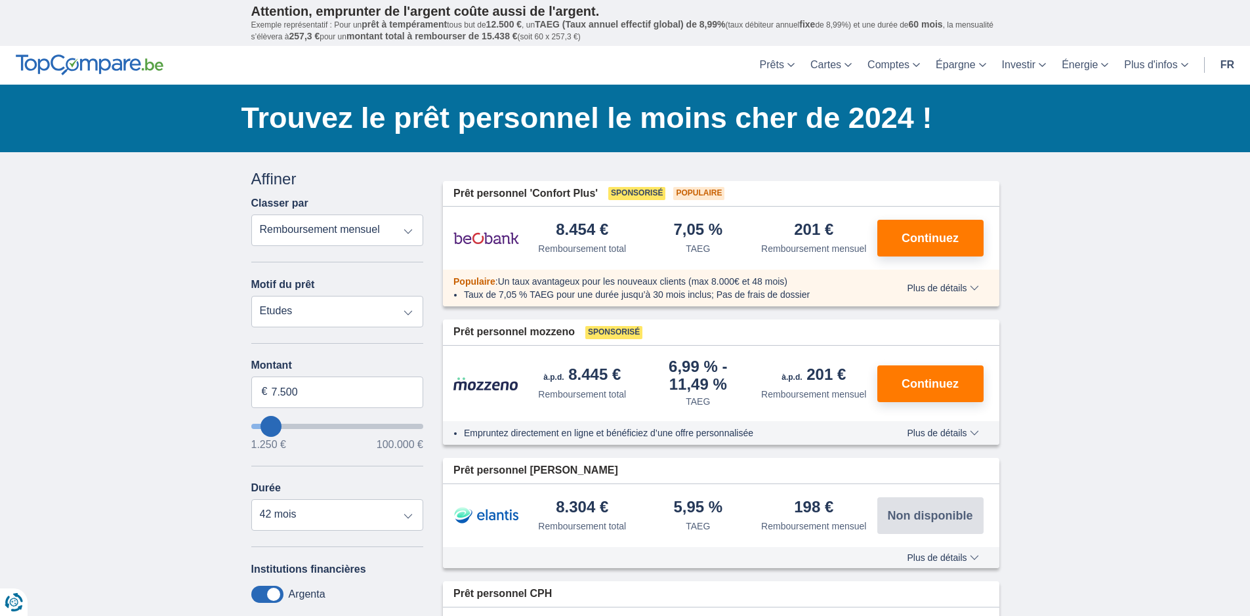
type input "8.250"
type input "8250"
select select "48"
type input "7.250"
type input "7250"
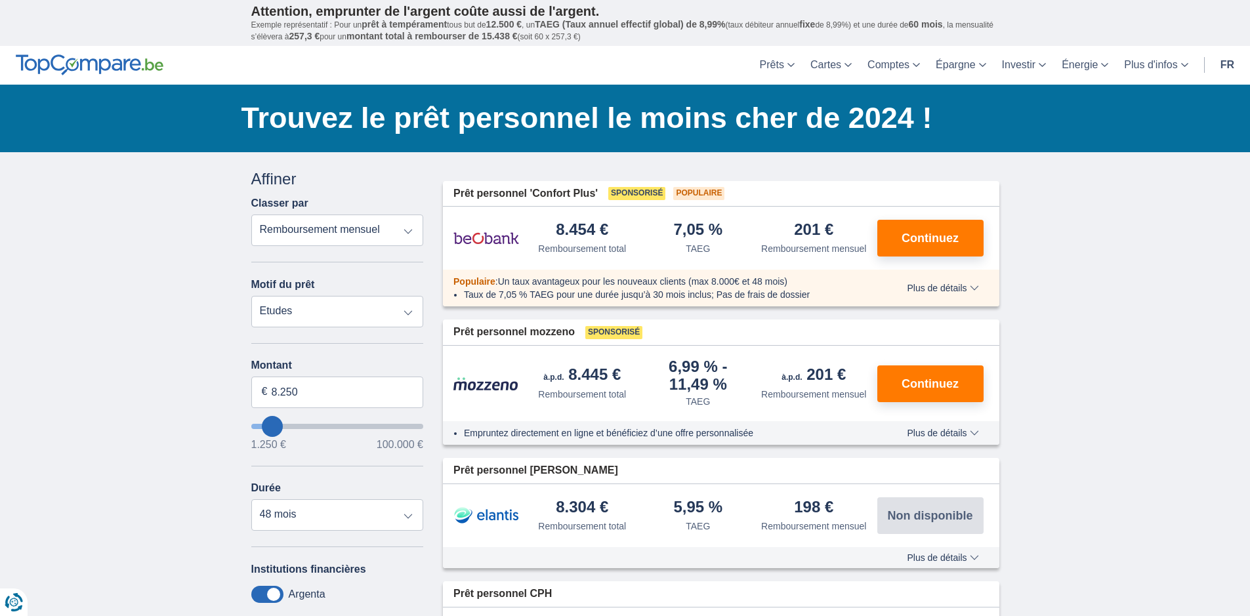
select select "42"
type input "6.250"
type input "6250"
type input "5.250"
type input "5250"
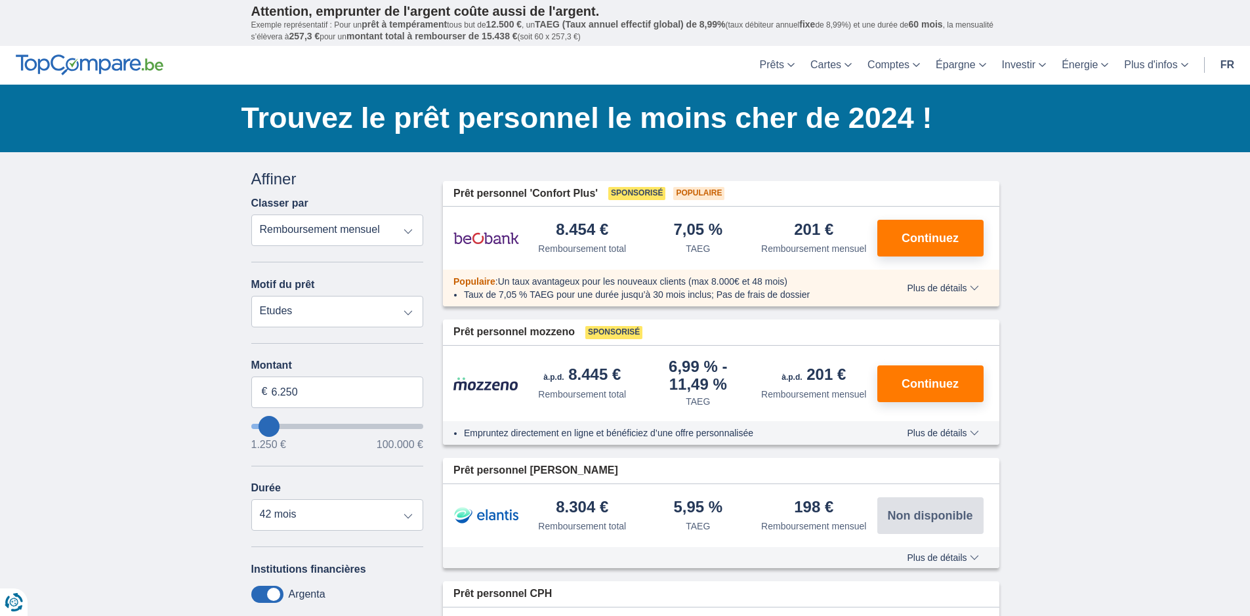
select select "36"
type input "4.250"
type input "4250"
type input "3.250"
type input "3250"
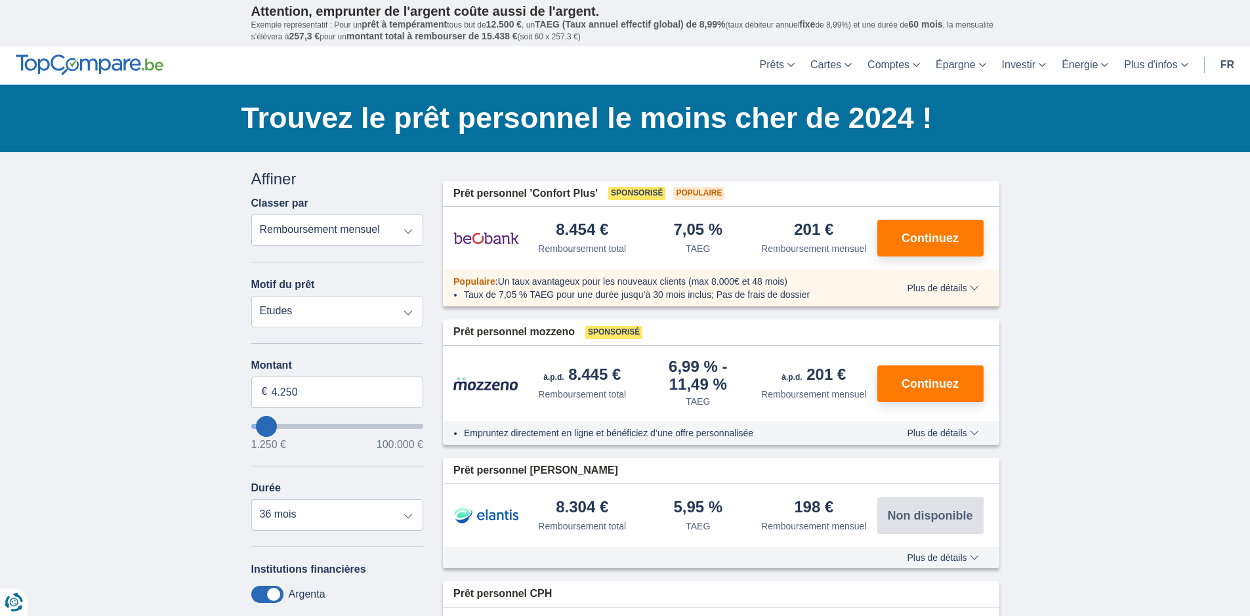
select select "30"
type input "2.250"
type input "2250"
select select "24"
type input "1.250"
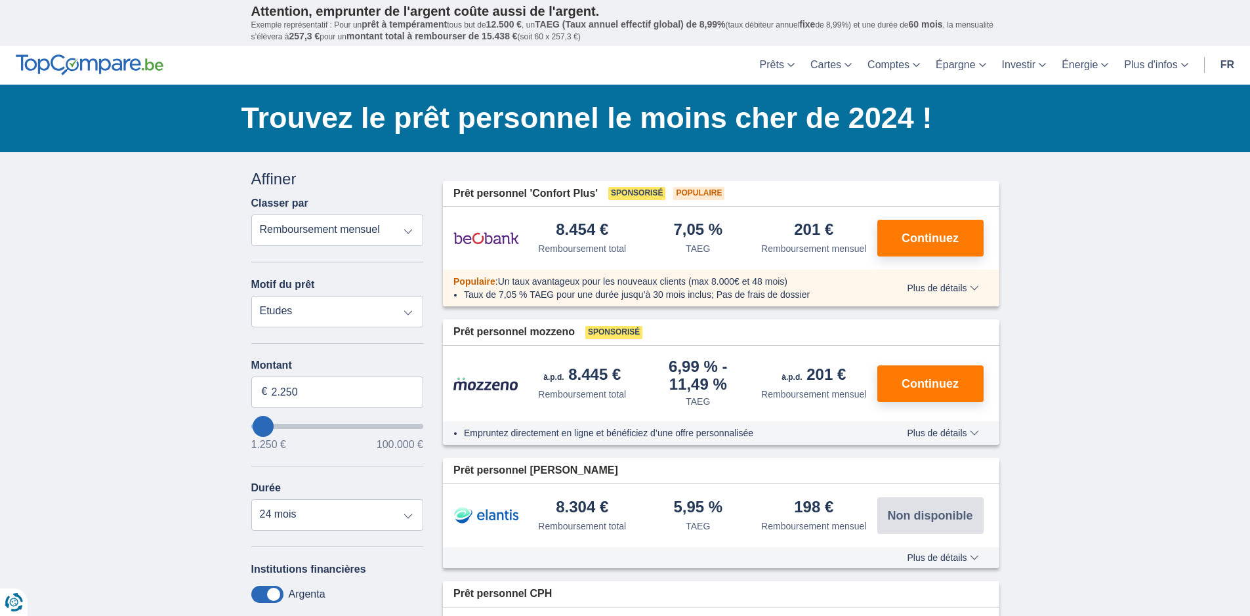
type input "1250"
type input "2.250"
type input "2250"
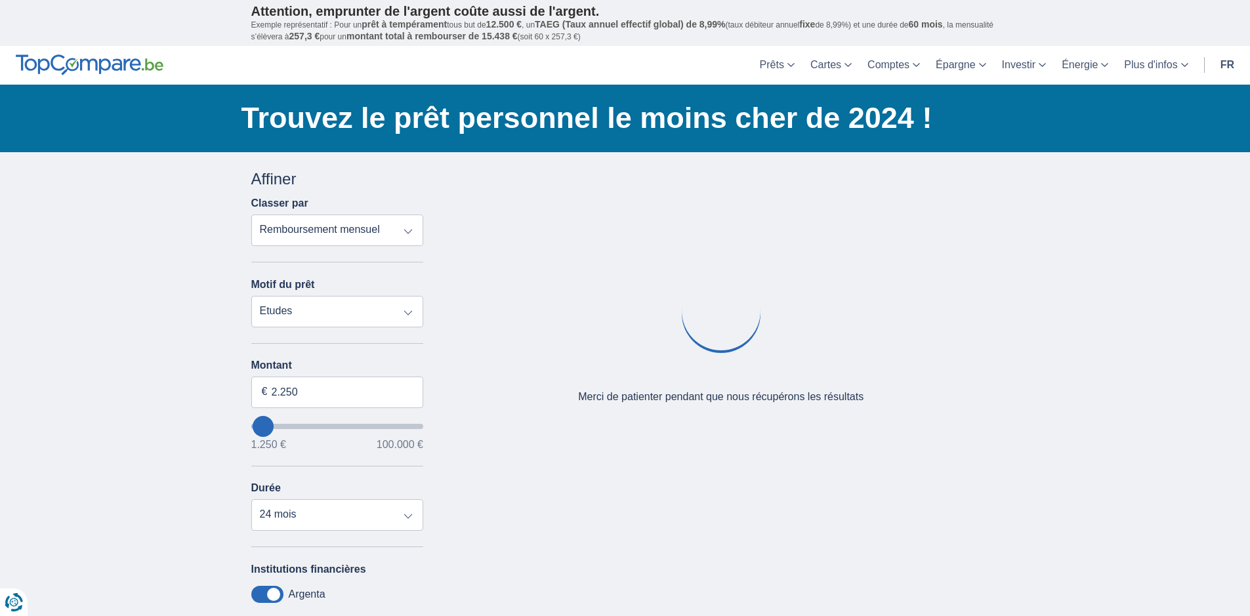
type input "3.250"
type input "3250"
type input "4.250"
type input "4250"
type input "5.250"
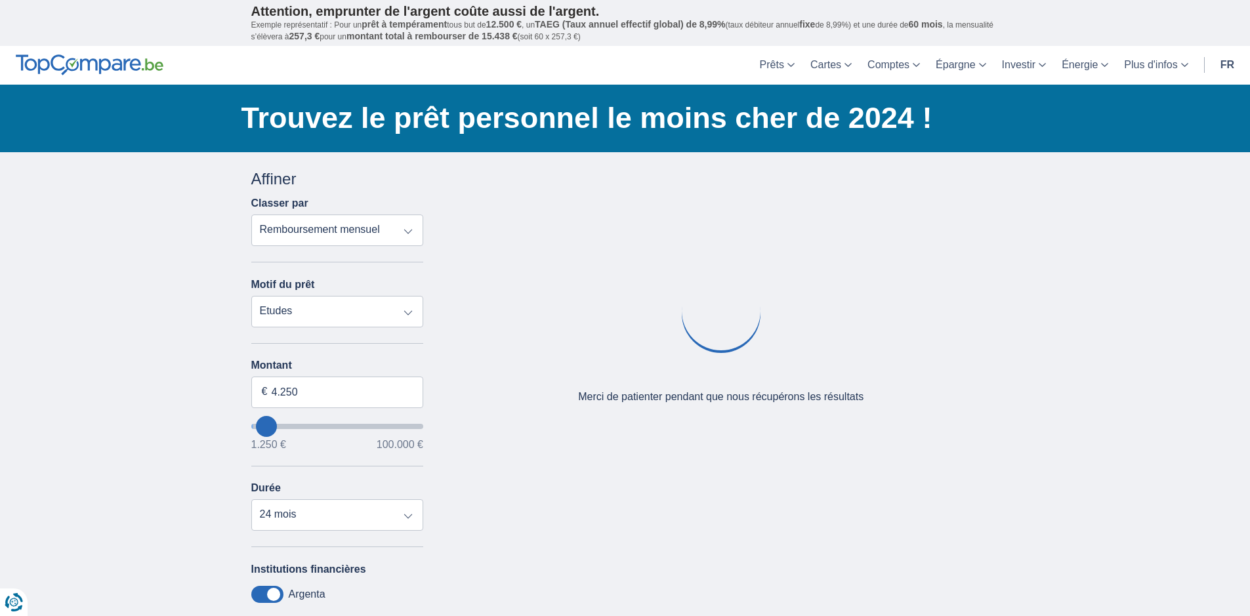
type input "5250"
type input "6.250"
type input "6250"
select select "42"
type input "5.250"
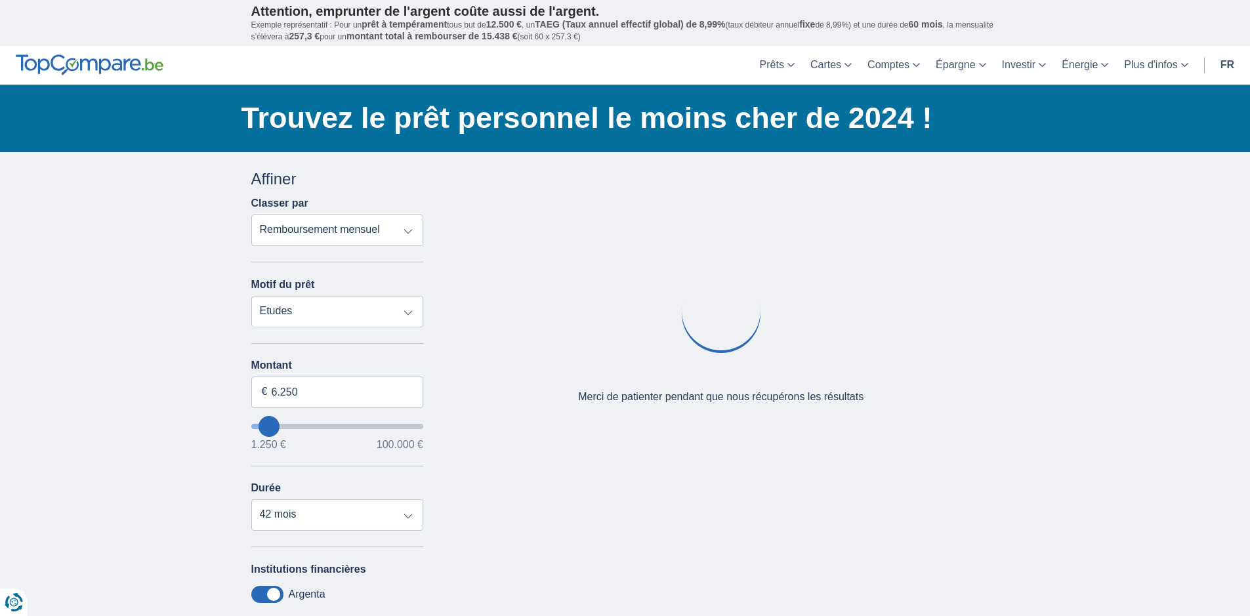
type input "5250"
select select "36"
type input "4.250"
type input "4250"
type input "3.250"
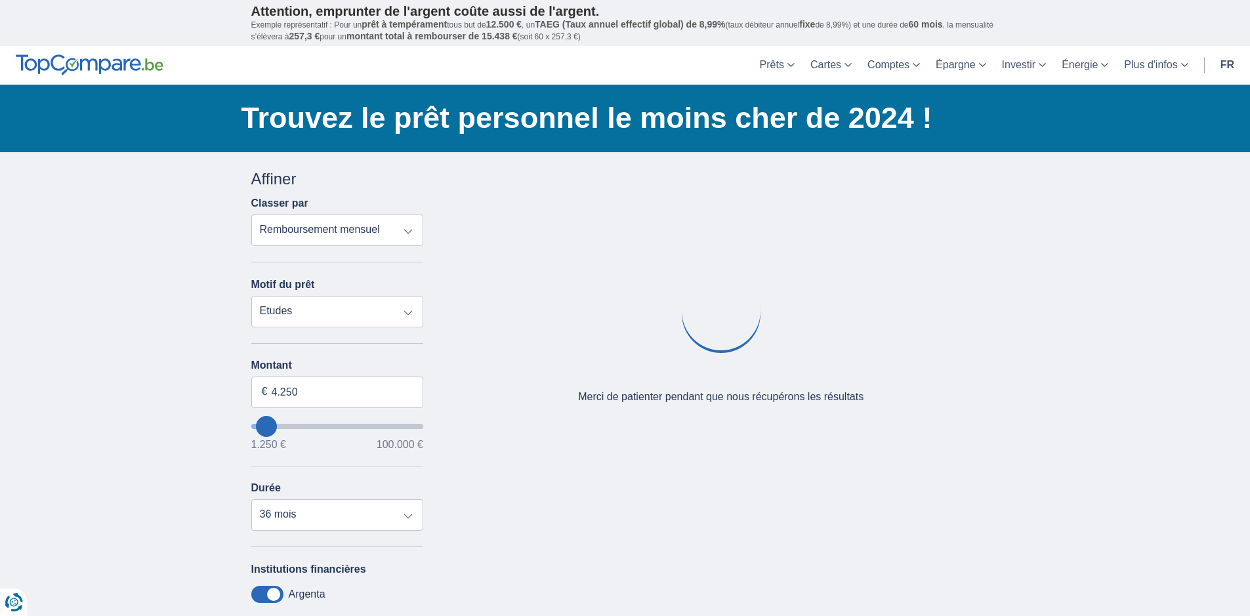
type input "3250"
select select "30"
type input "2.250"
type input "2250"
select select "24"
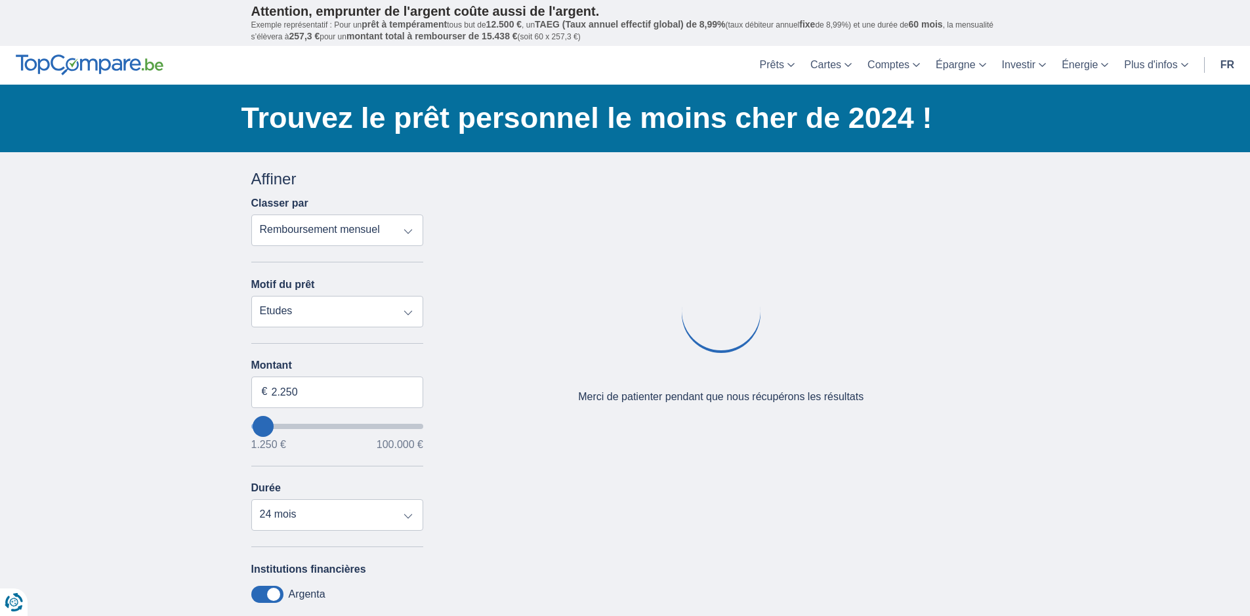
drag, startPoint x: 272, startPoint y: 424, endPoint x: 266, endPoint y: 425, distance: 6.6
type input "2250"
click at [262, 425] on input "wantToBorrow" at bounding box center [337, 426] width 173 height 5
